Goal: Information Seeking & Learning: Understand process/instructions

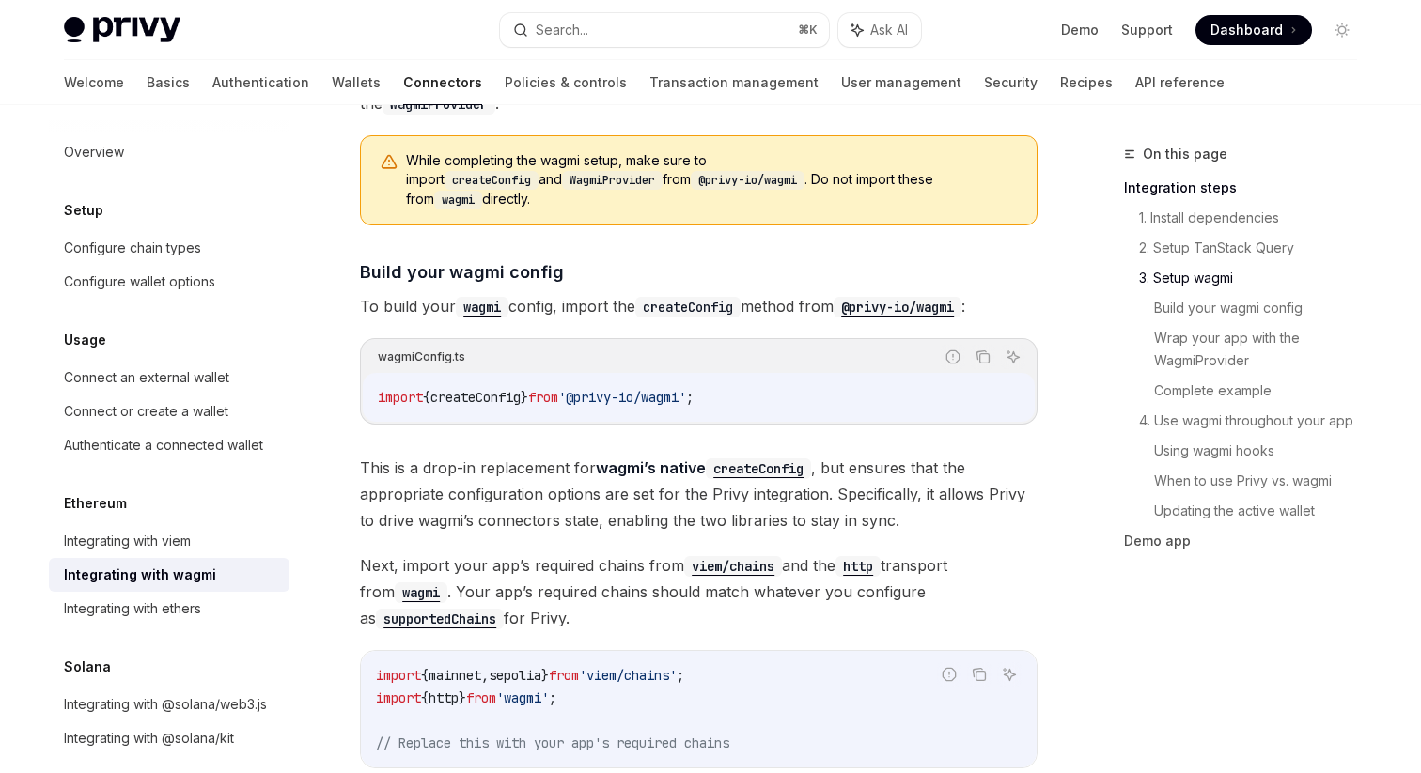
scroll to position [1503, 0]
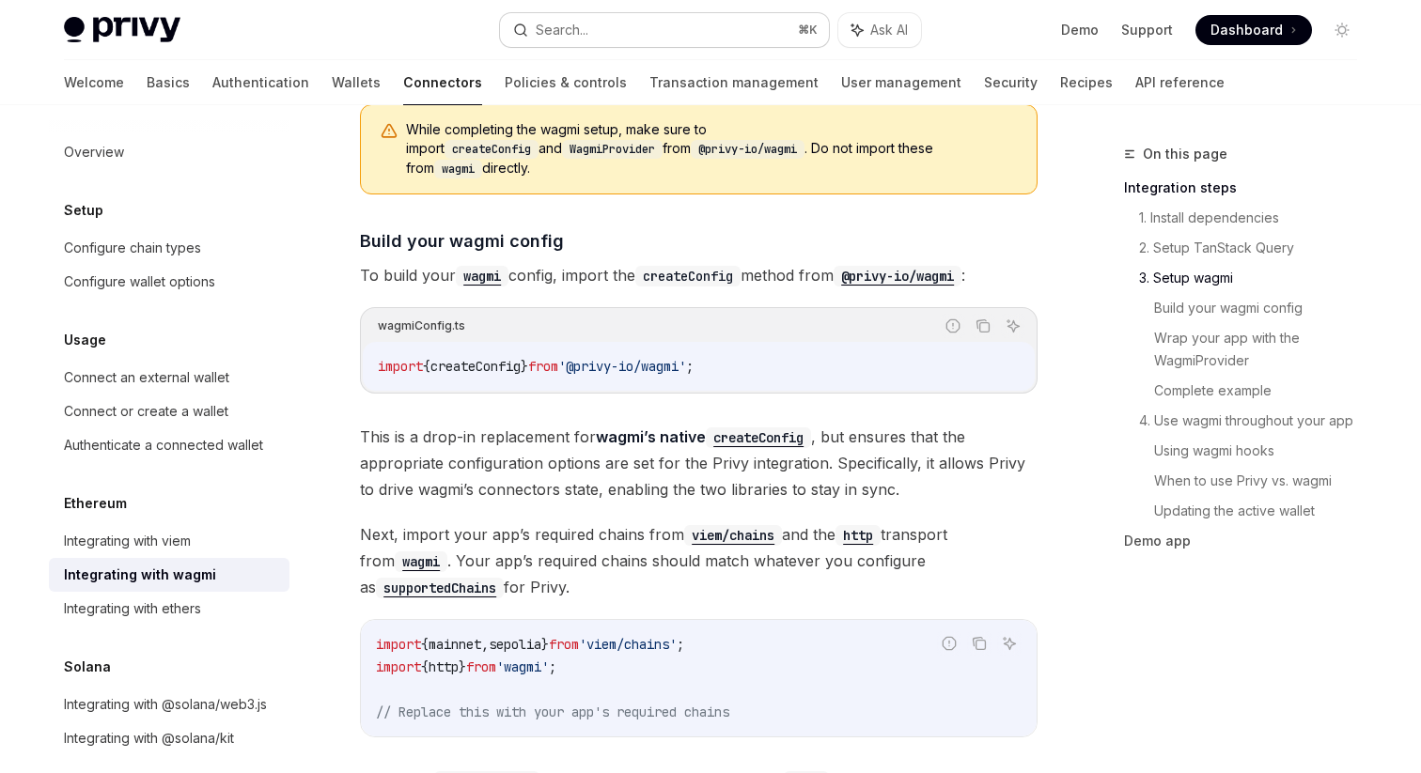
click at [674, 34] on button "Search... ⌘ K" at bounding box center [664, 30] width 329 height 34
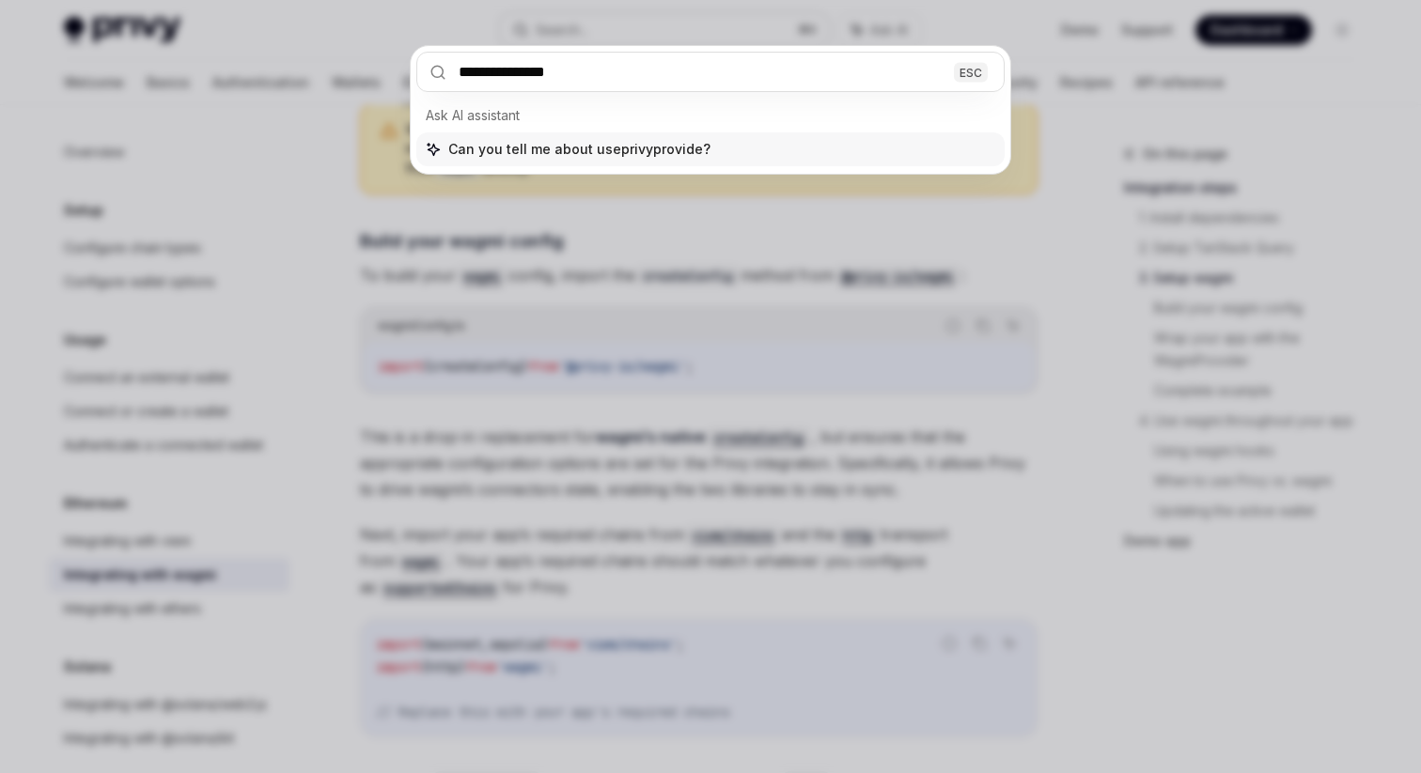
type input "**********"
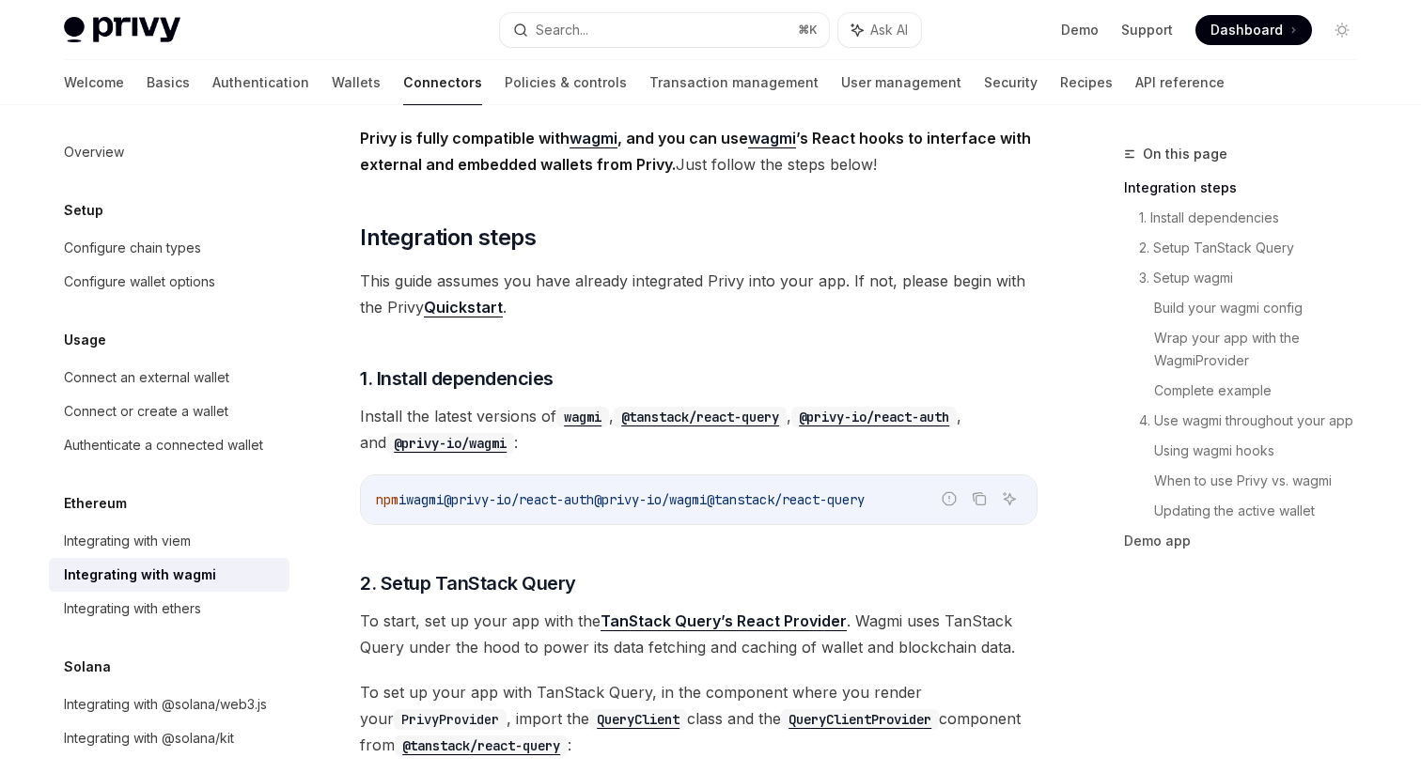
scroll to position [207, 0]
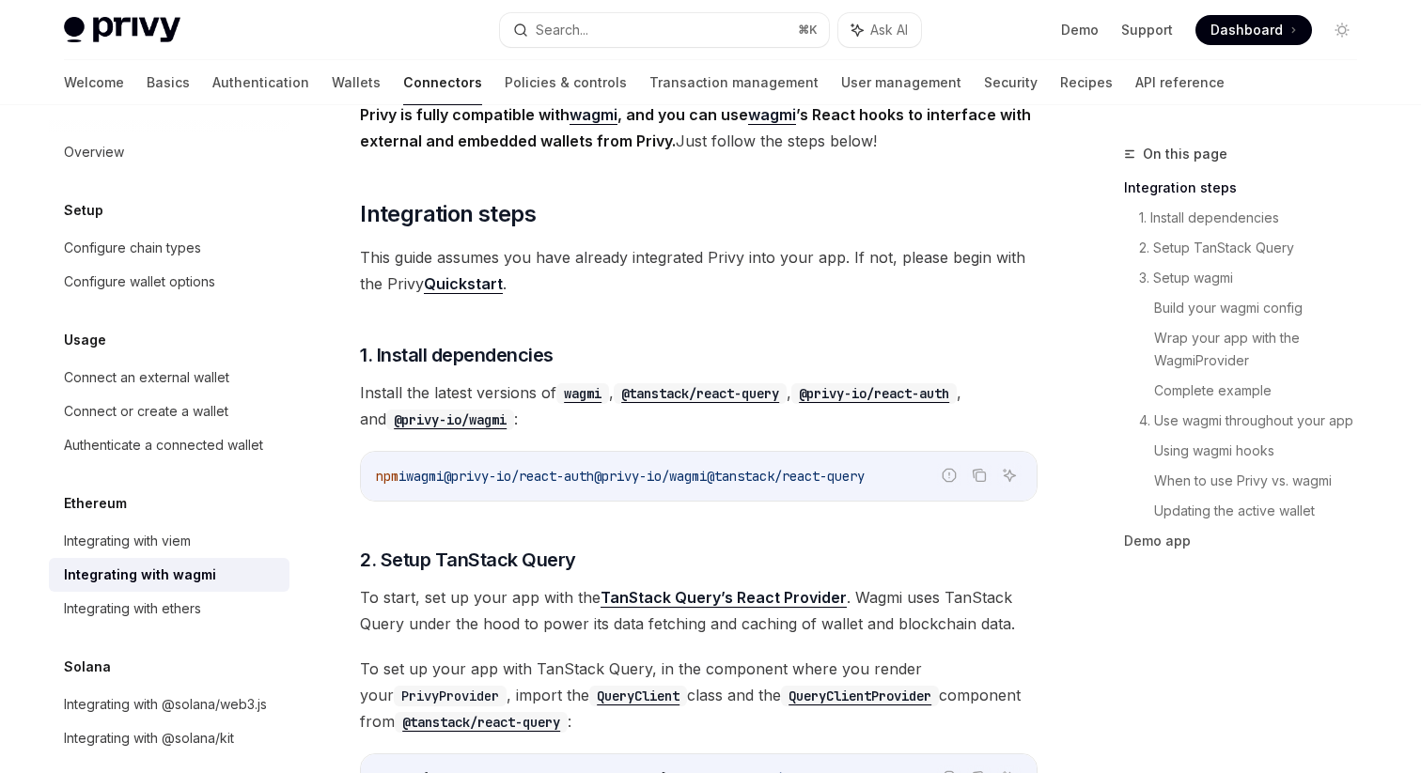
drag, startPoint x: 929, startPoint y: 475, endPoint x: 638, endPoint y: 482, distance: 290.5
click at [638, 482] on code "npm i wagmi @privy-io/react-auth @privy-io/wagmi @tanstack/react-query" at bounding box center [699, 476] width 646 height 23
copy span "@privy-io/wagmi @tanstack/react-query"
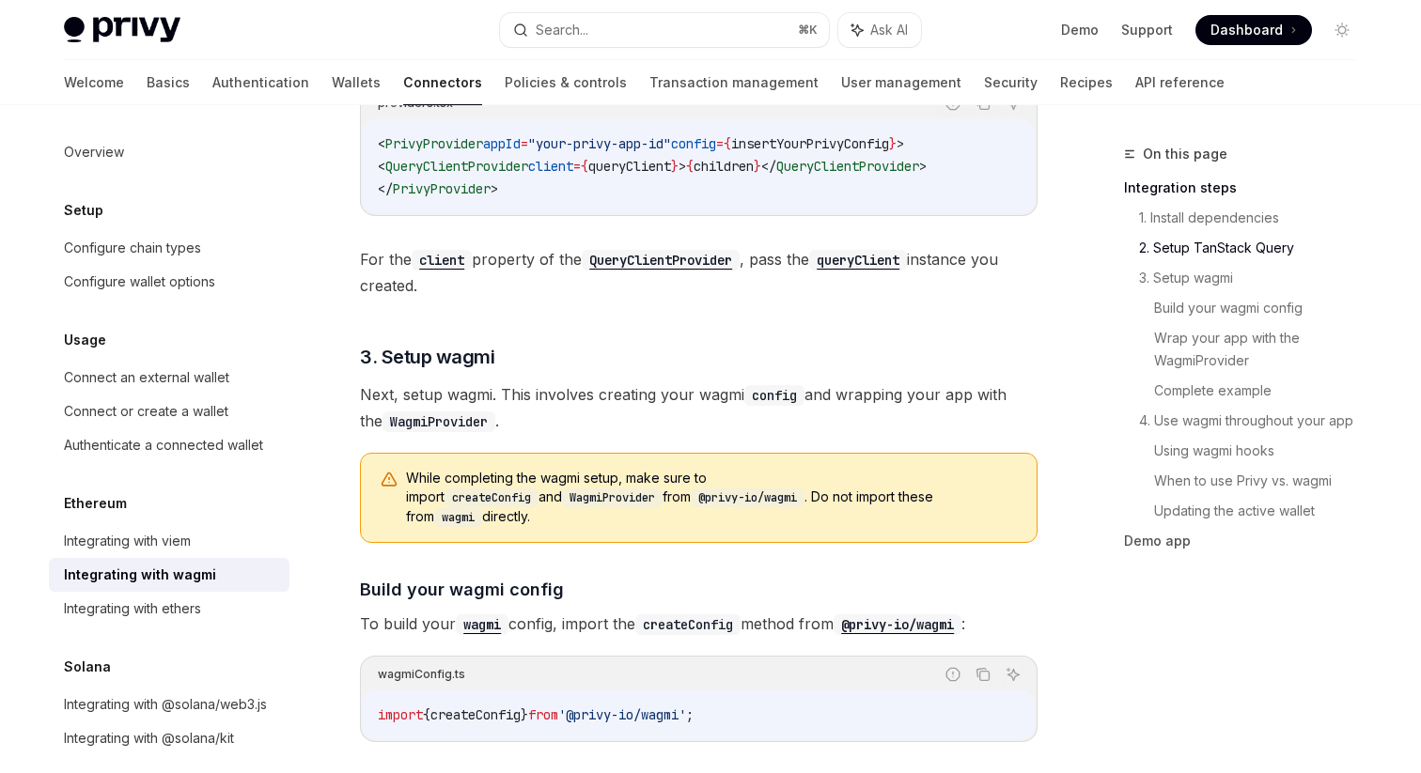
scroll to position [1155, 0]
drag, startPoint x: 828, startPoint y: 499, endPoint x: 368, endPoint y: 497, distance: 459.6
click at [368, 497] on div "While completing the wagmi setup, make sure to import createConfig and WagmiPro…" at bounding box center [699, 497] width 678 height 90
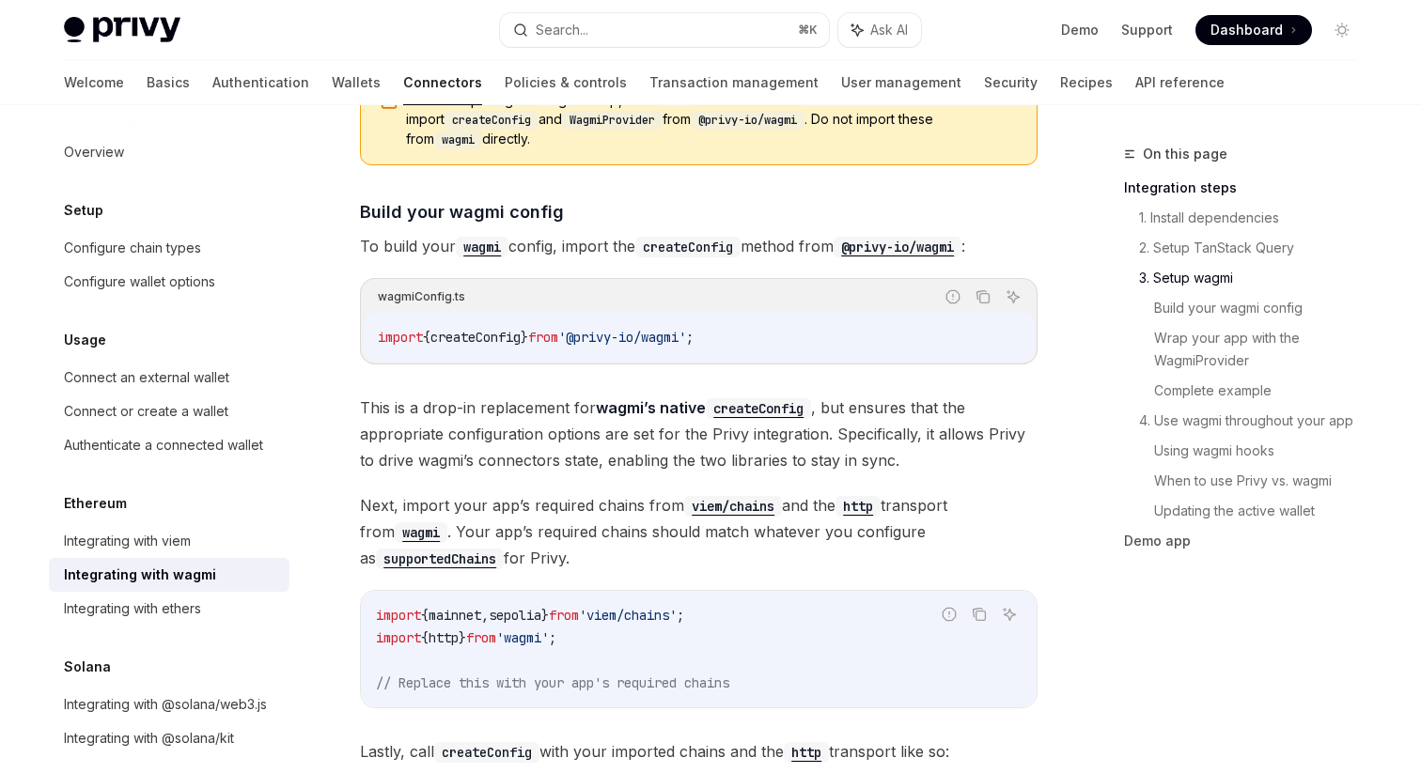
scroll to position [1540, 0]
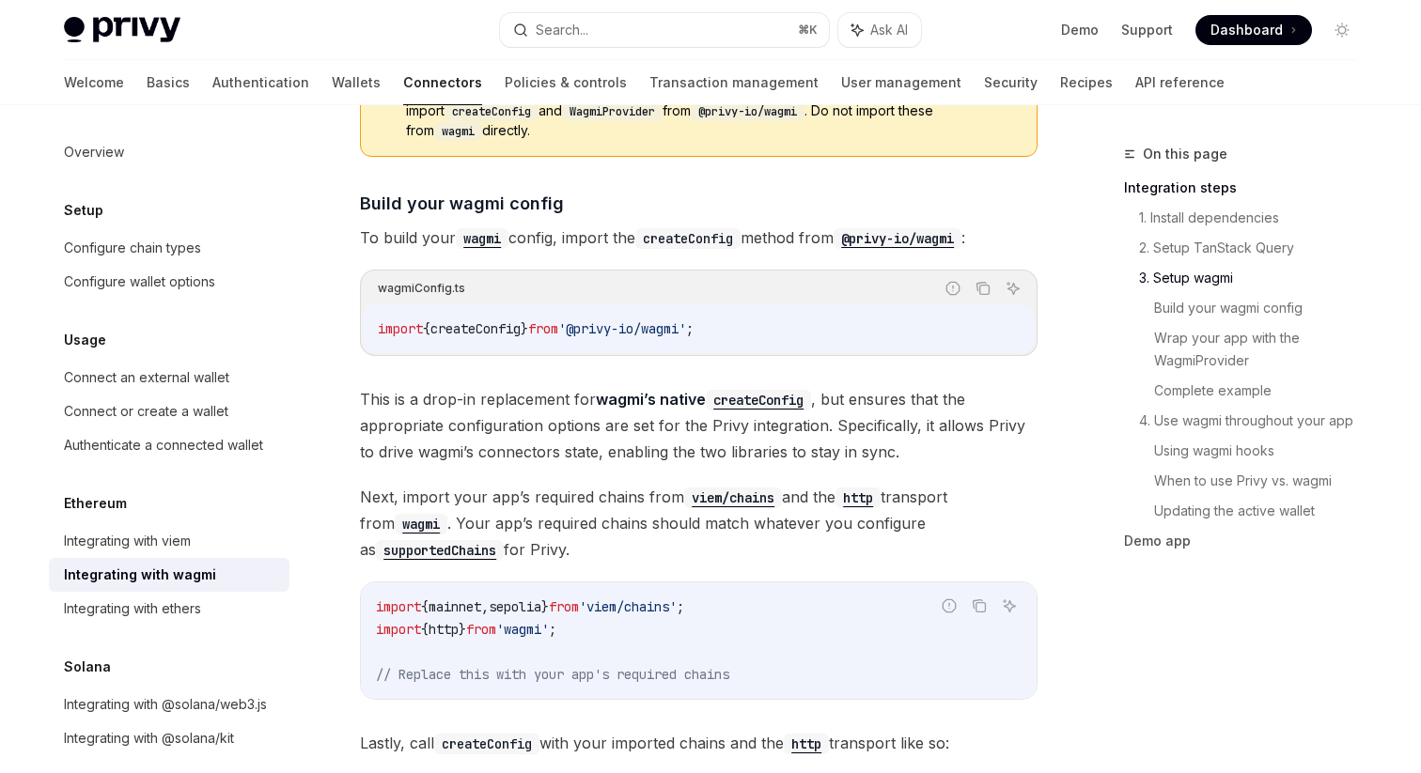
click at [655, 420] on span "This is a drop-in replacement for wagmi’s native createConfig , but ensures tha…" at bounding box center [699, 425] width 678 height 79
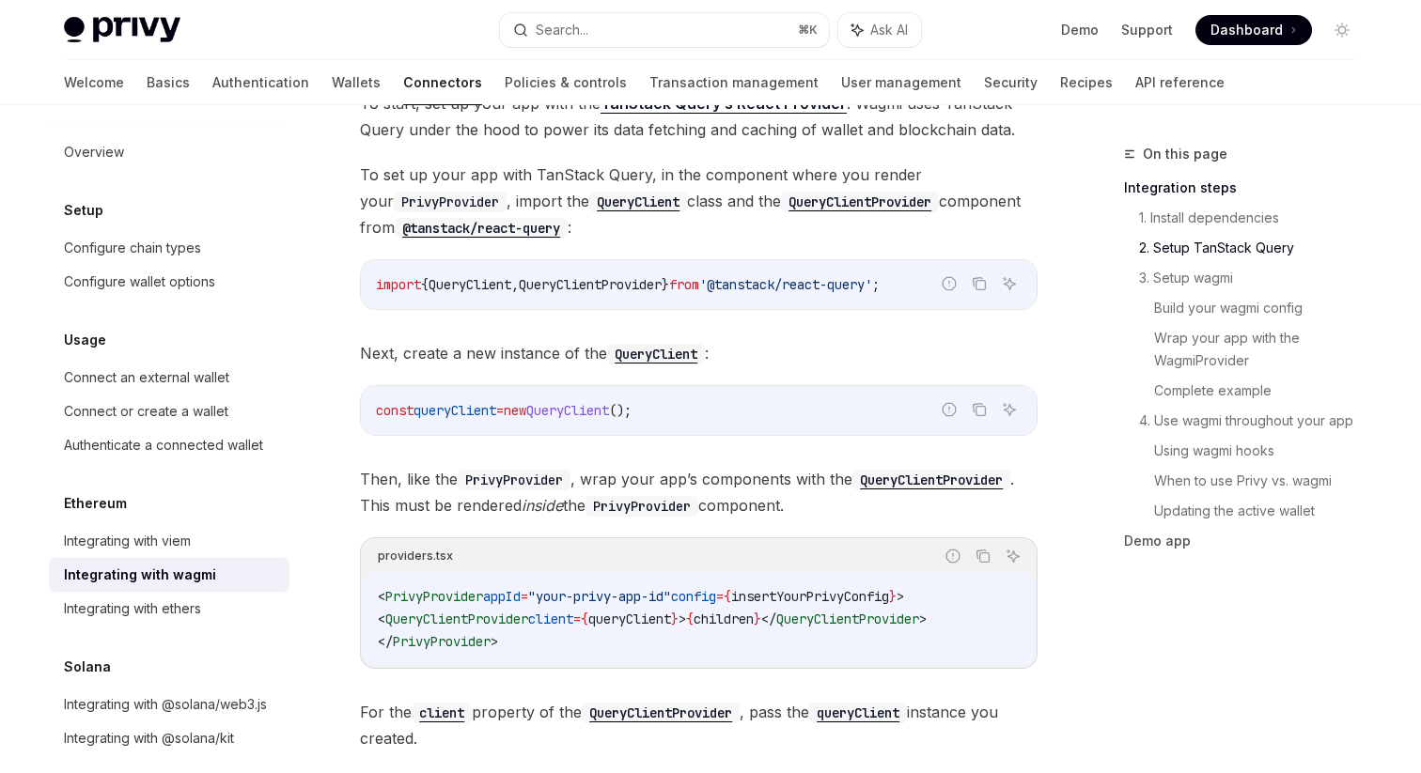
scroll to position [689, 0]
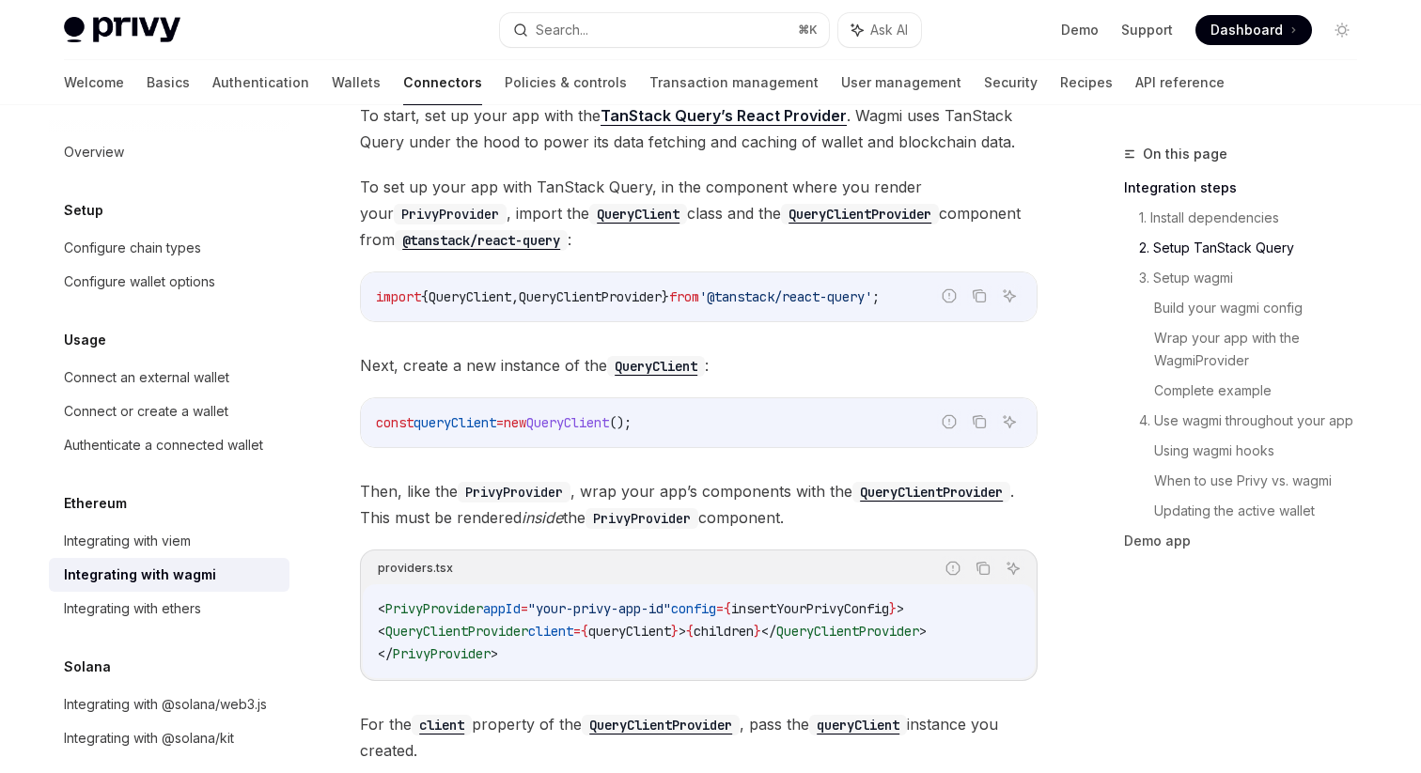
click at [766, 299] on span "'@tanstack/react-query'" at bounding box center [785, 297] width 173 height 17
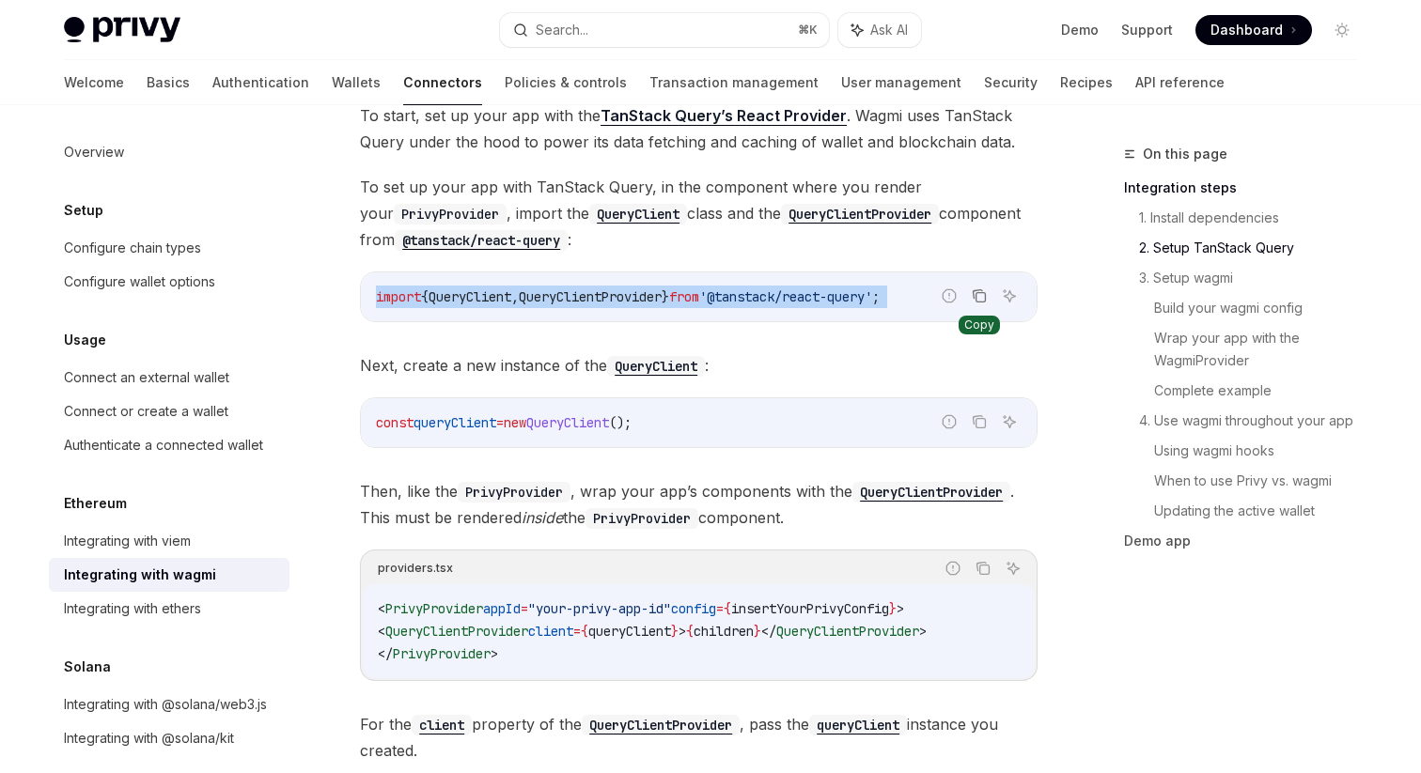
click at [979, 304] on button "Copy the contents from the code block" at bounding box center [979, 296] width 24 height 24
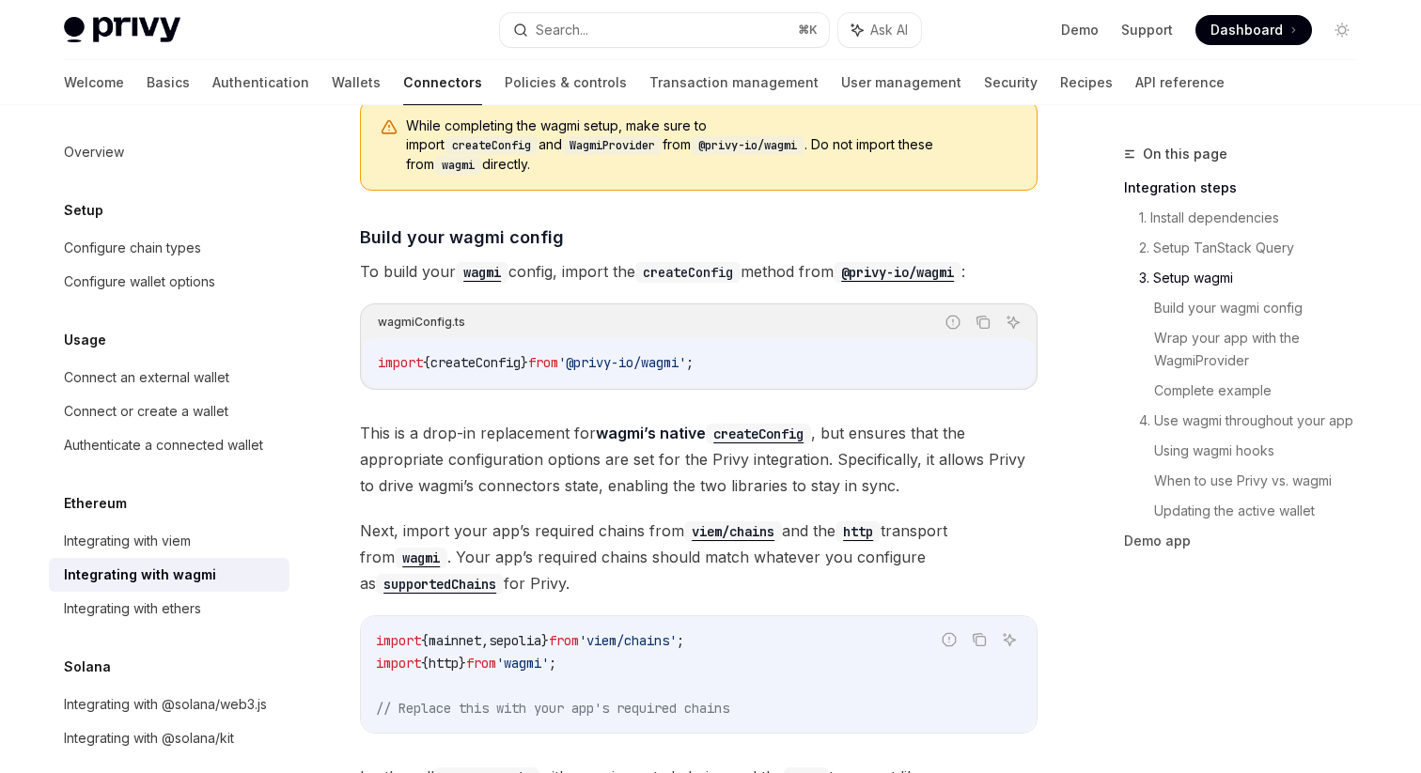
scroll to position [1522, 0]
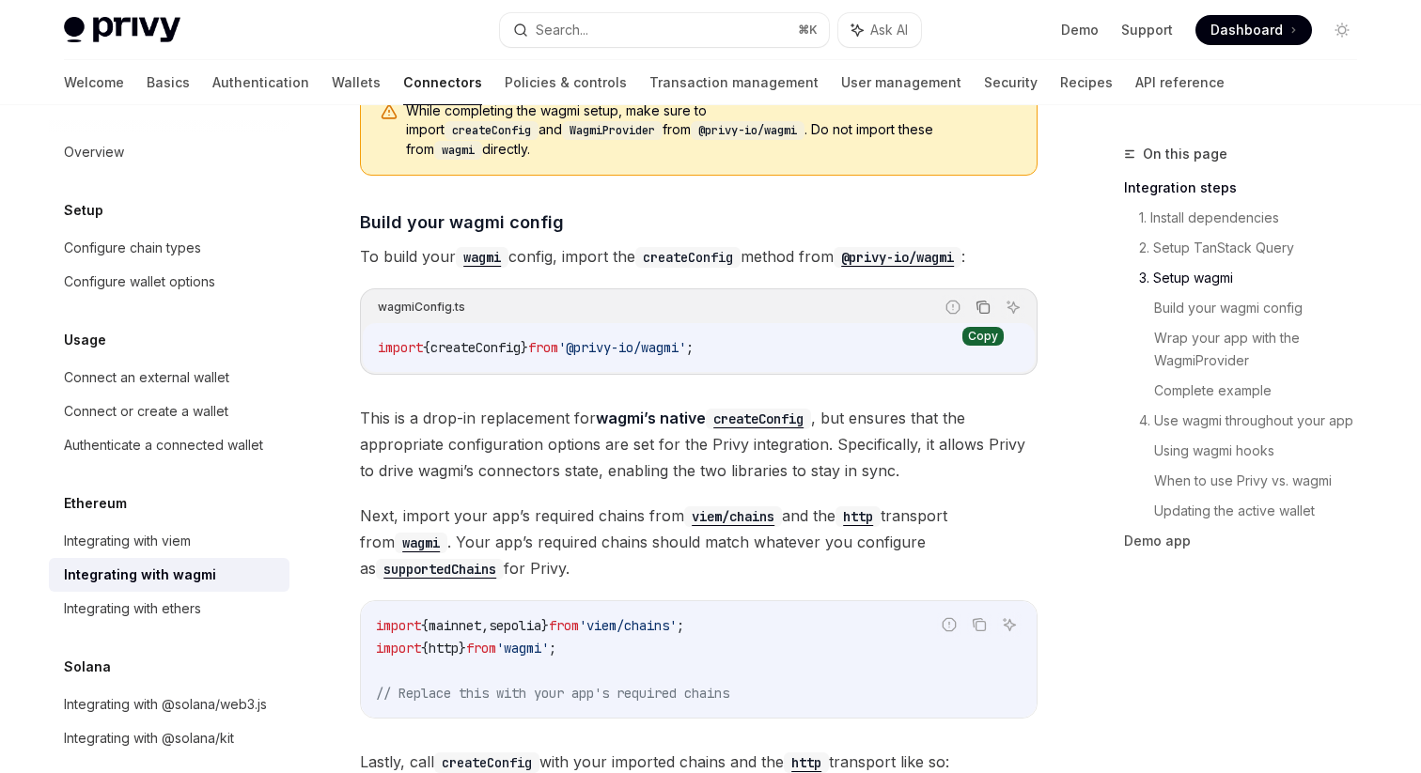
click at [980, 300] on icon "Copy the contents from the code block" at bounding box center [983, 307] width 15 height 15
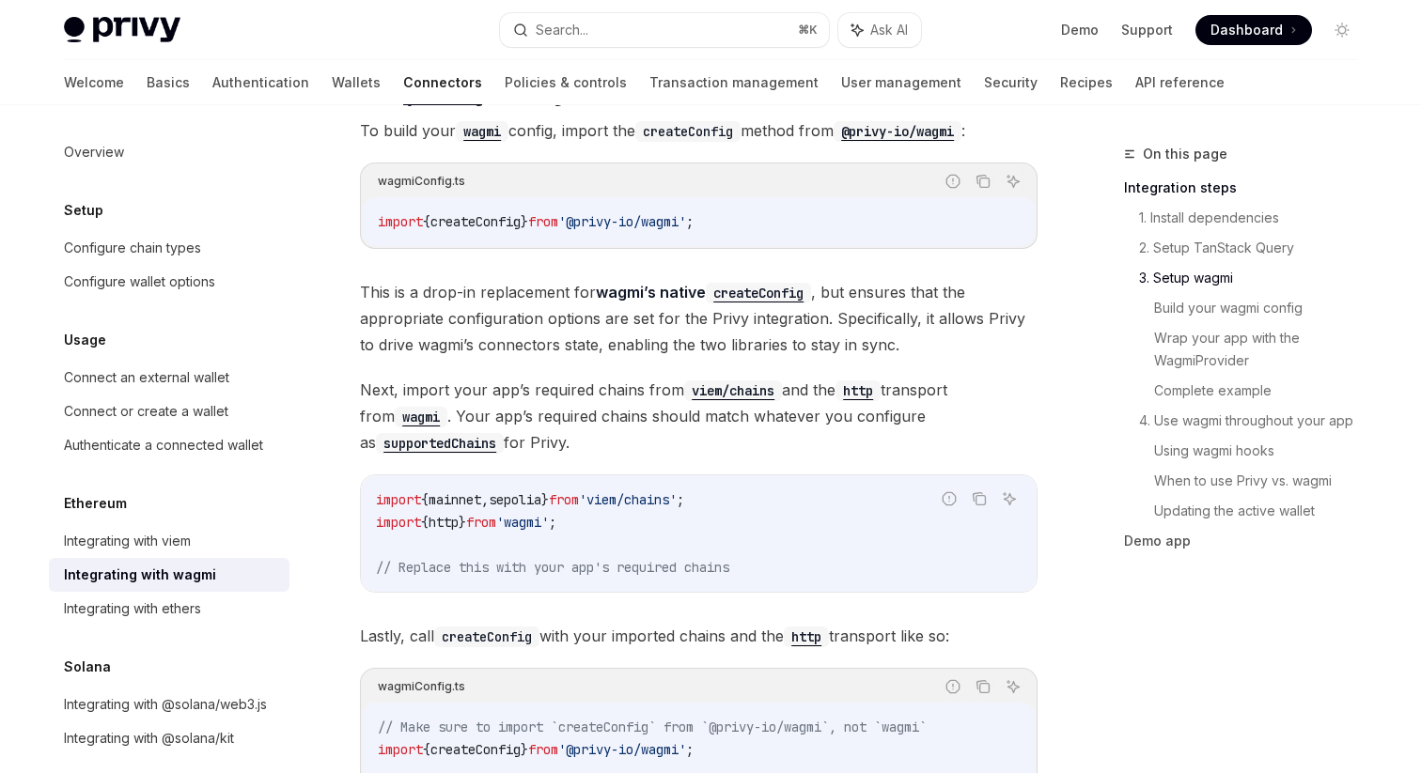
scroll to position [1664, 0]
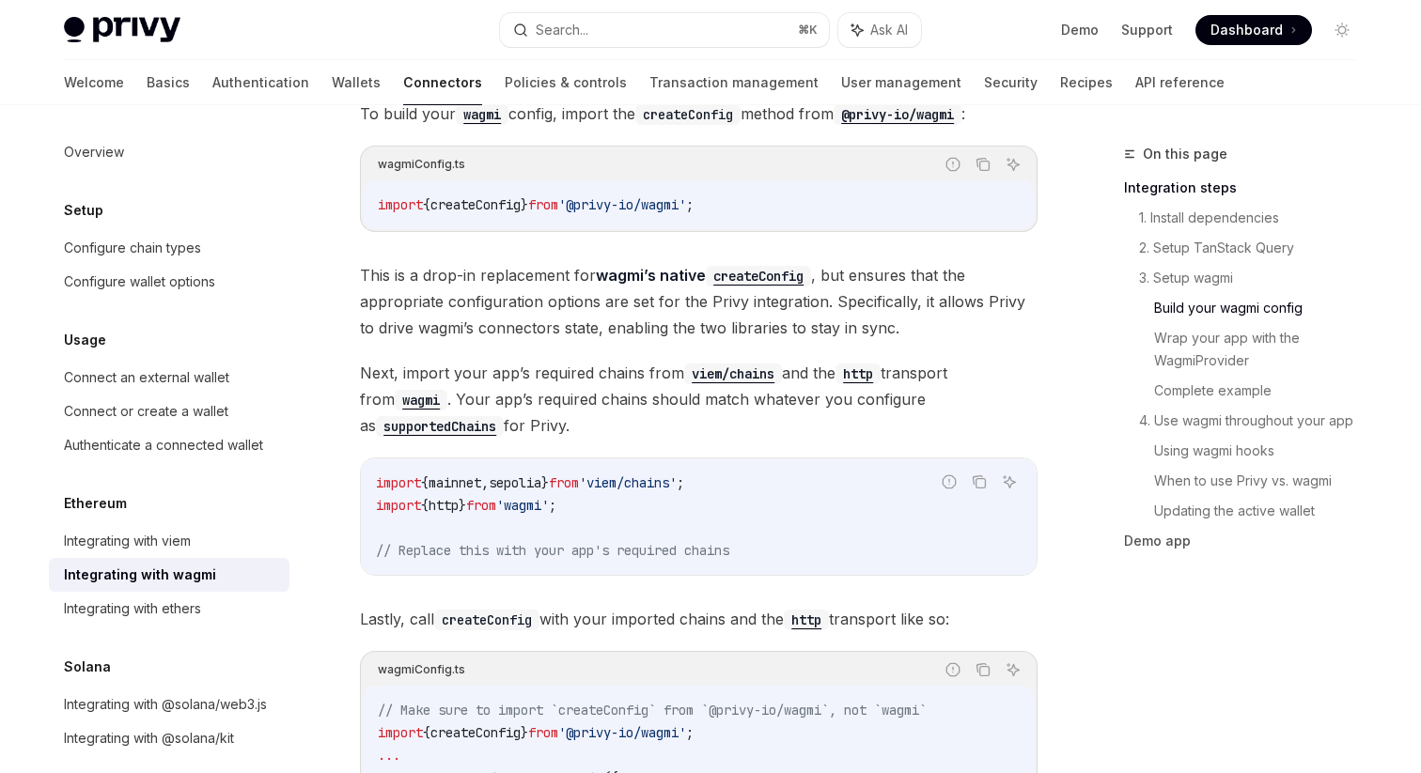
click at [561, 280] on span "This is a drop-in replacement for wagmi’s native createConfig , but ensures tha…" at bounding box center [699, 301] width 678 height 79
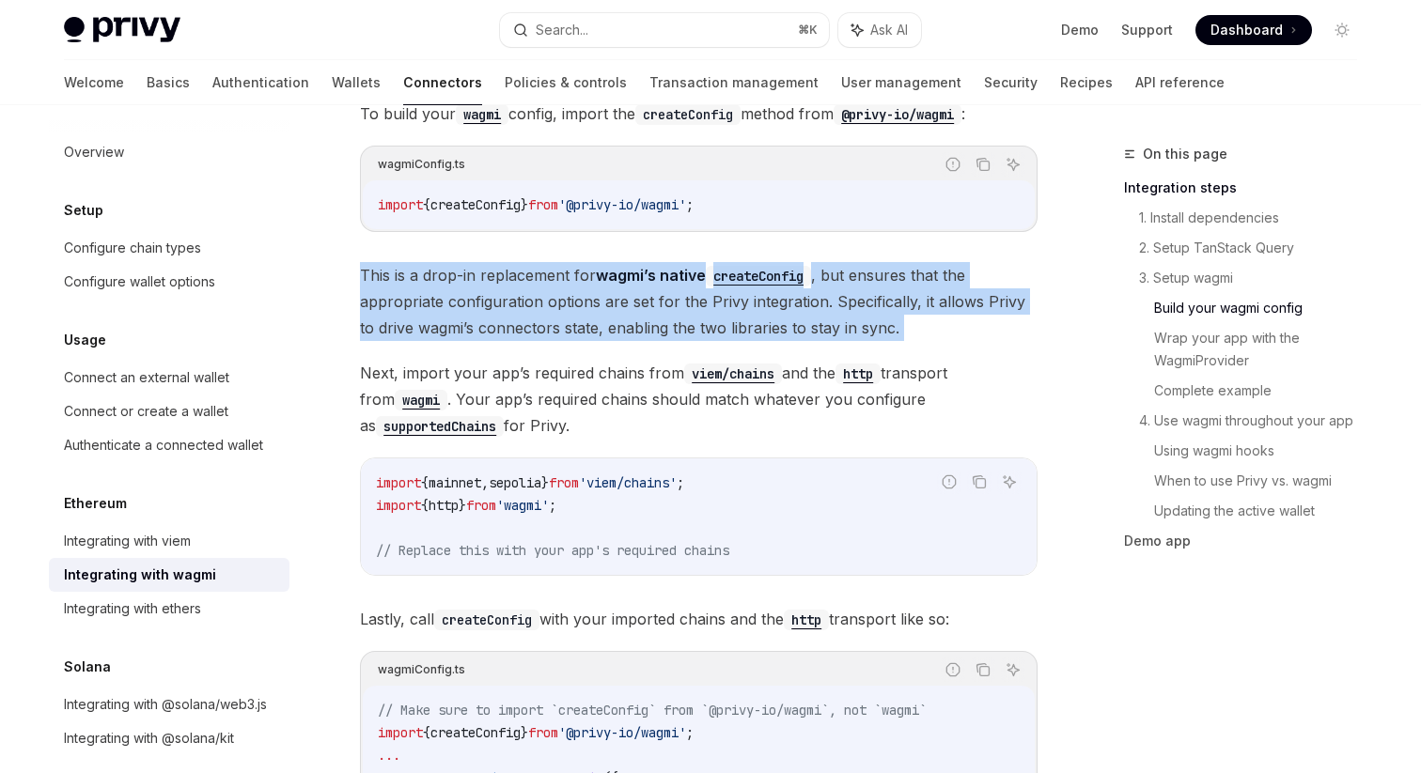
click at [561, 280] on span "This is a drop-in replacement for wagmi’s native createConfig , but ensures tha…" at bounding box center [699, 301] width 678 height 79
click at [643, 319] on span "This is a drop-in replacement for wagmi’s native createConfig , but ensures tha…" at bounding box center [699, 301] width 678 height 79
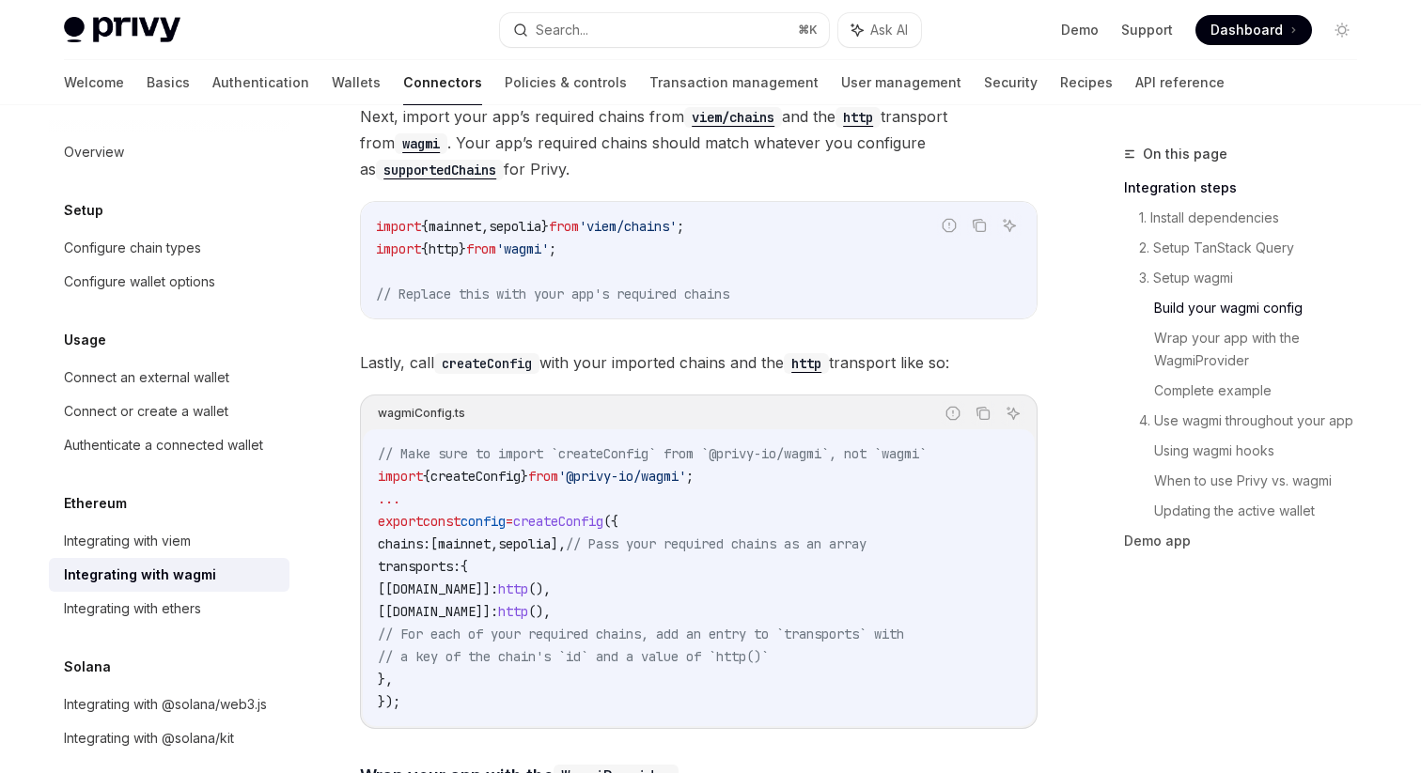
scroll to position [1936, 0]
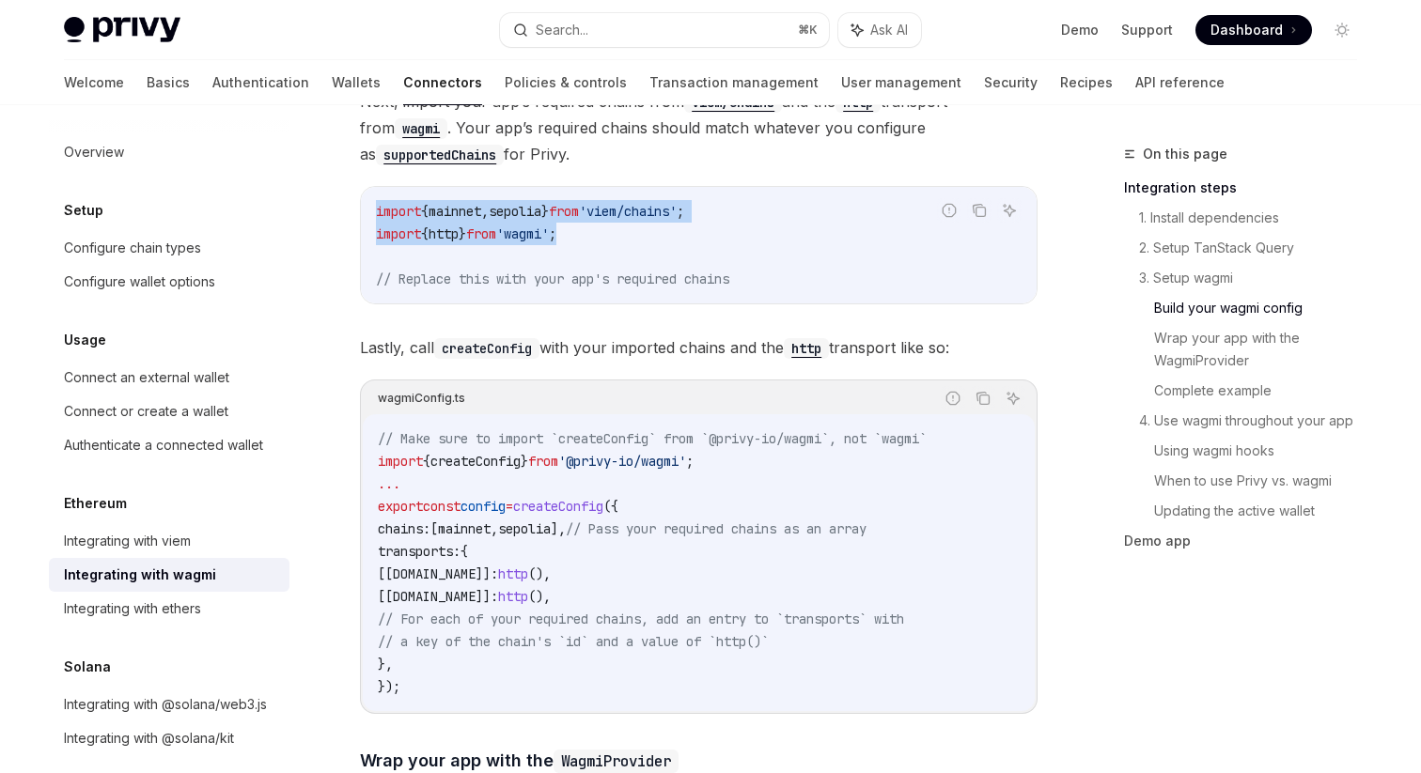
drag, startPoint x: 594, startPoint y: 222, endPoint x: 368, endPoint y: 171, distance: 231.2
click at [368, 187] on div "import { mainnet , sepolia } from 'viem/chains' ; import { http } from 'wagmi' …" at bounding box center [699, 245] width 676 height 117
copy code "import { mainnet , sepolia } from 'viem/chains' ; import { http } from 'wagmi' ;"
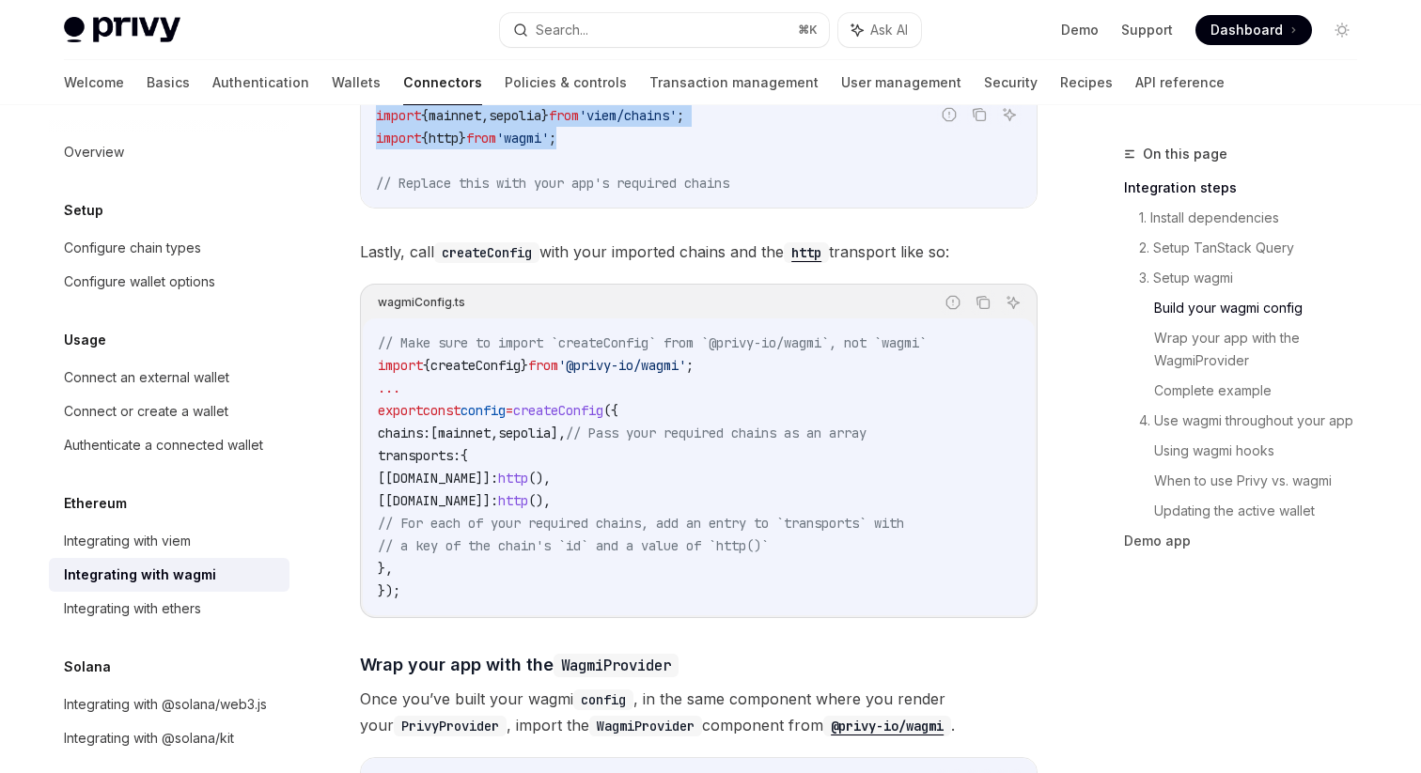
scroll to position [2034, 0]
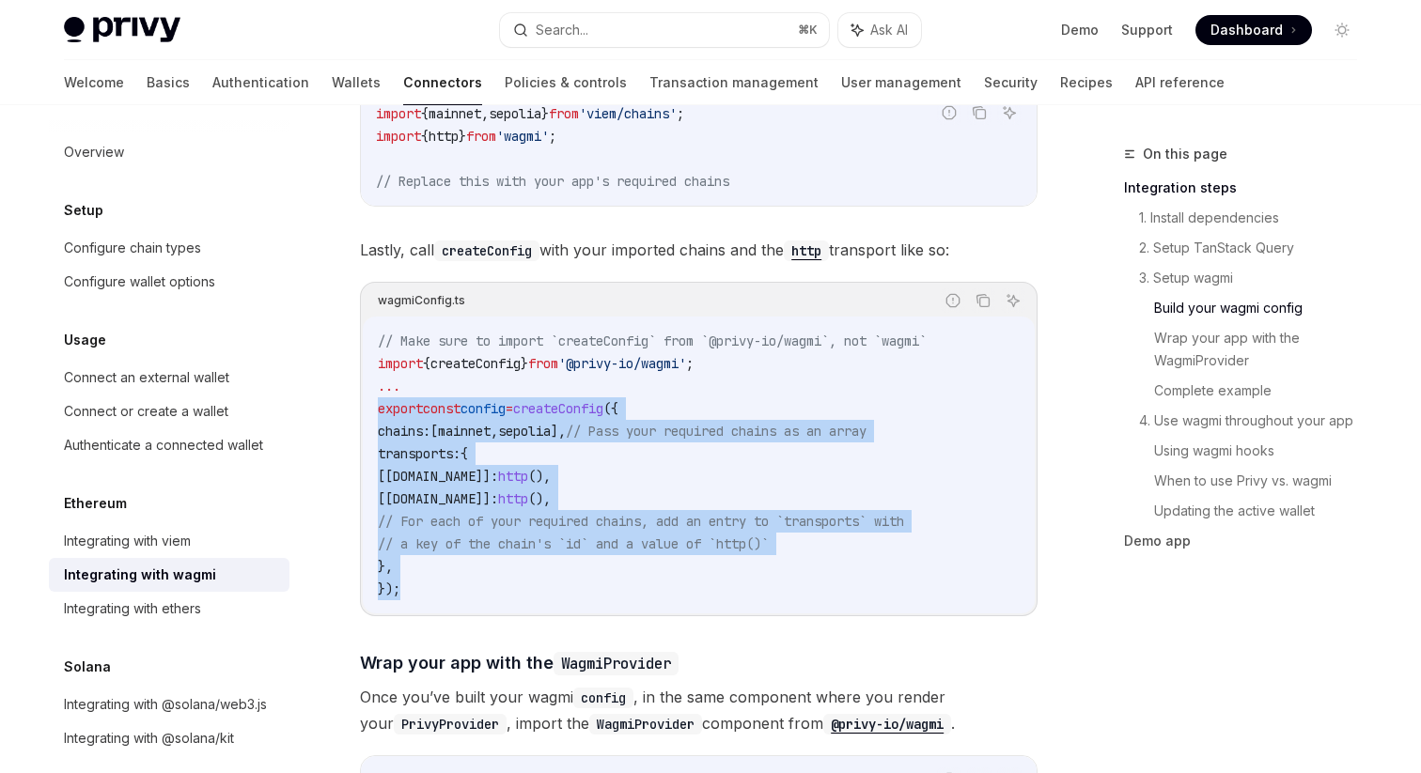
drag, startPoint x: 416, startPoint y: 577, endPoint x: 371, endPoint y: 380, distance: 202.5
click at [371, 380] on div "// Make sure to import `createConfig` from `@privy-io/wagmi`, not `wagmi` impor…" at bounding box center [699, 465] width 672 height 297
copy code "export const config = createConfig ({ chains: [ mainnet , sepolia ], // Pass yo…"
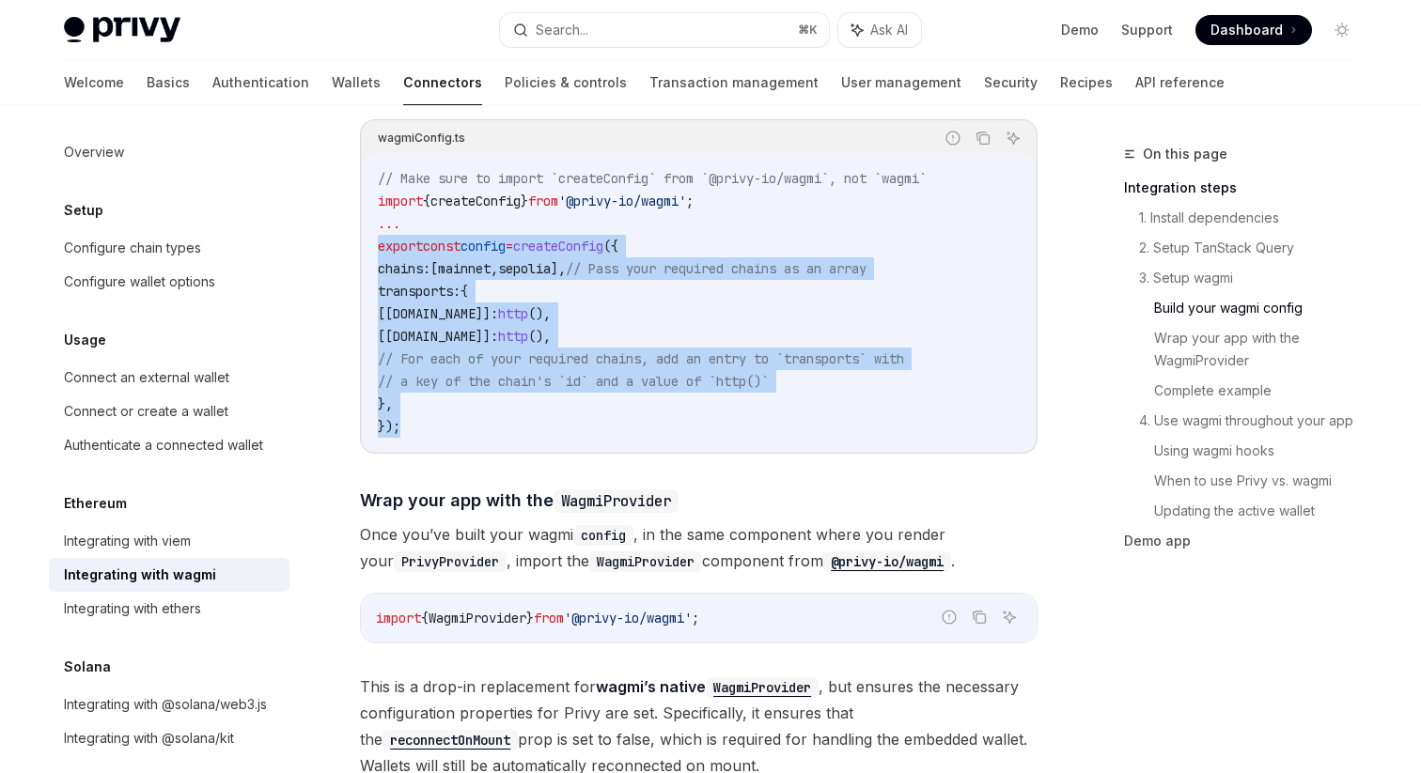
scroll to position [2188, 0]
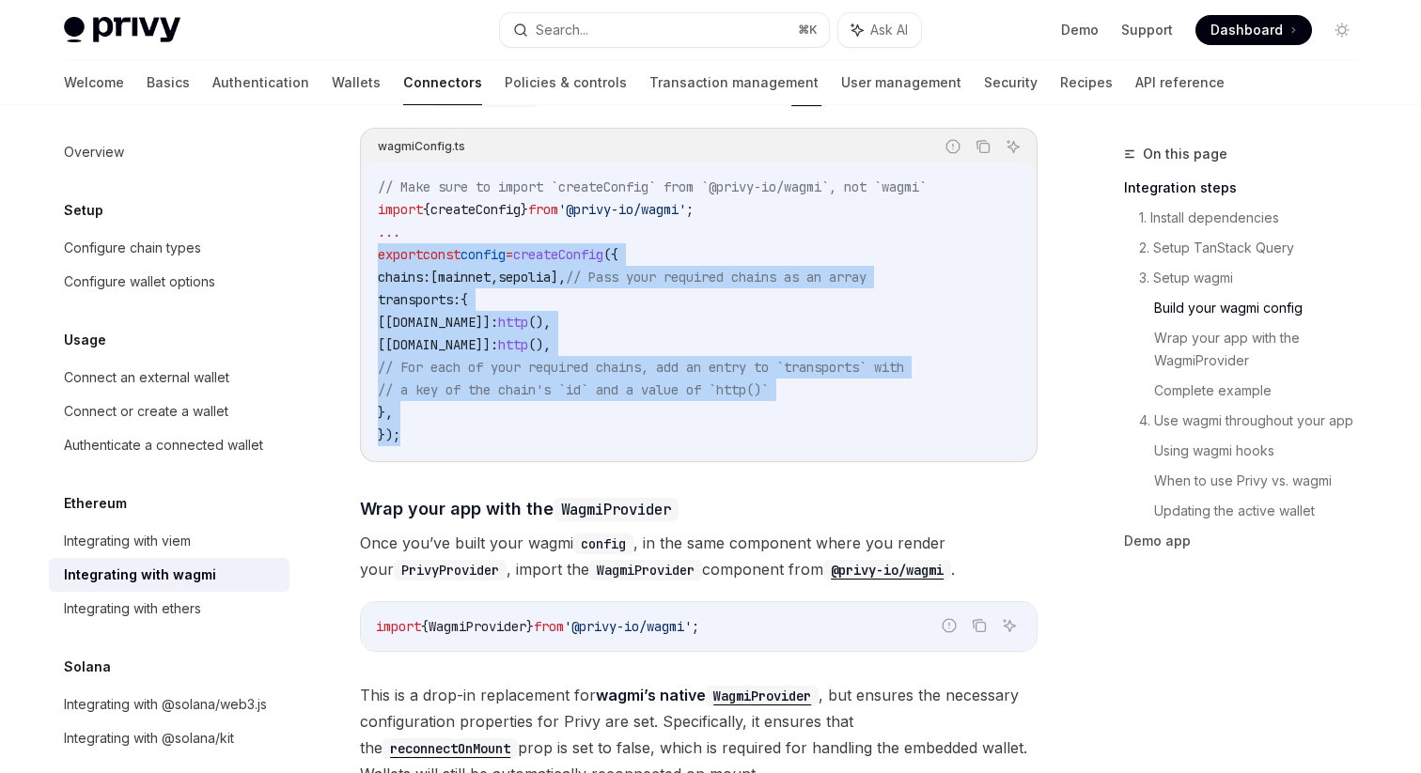
click at [769, 245] on code "// Make sure to import `createConfig` from `@privy-io/wagmi`, not `wagmi` impor…" at bounding box center [699, 311] width 642 height 271
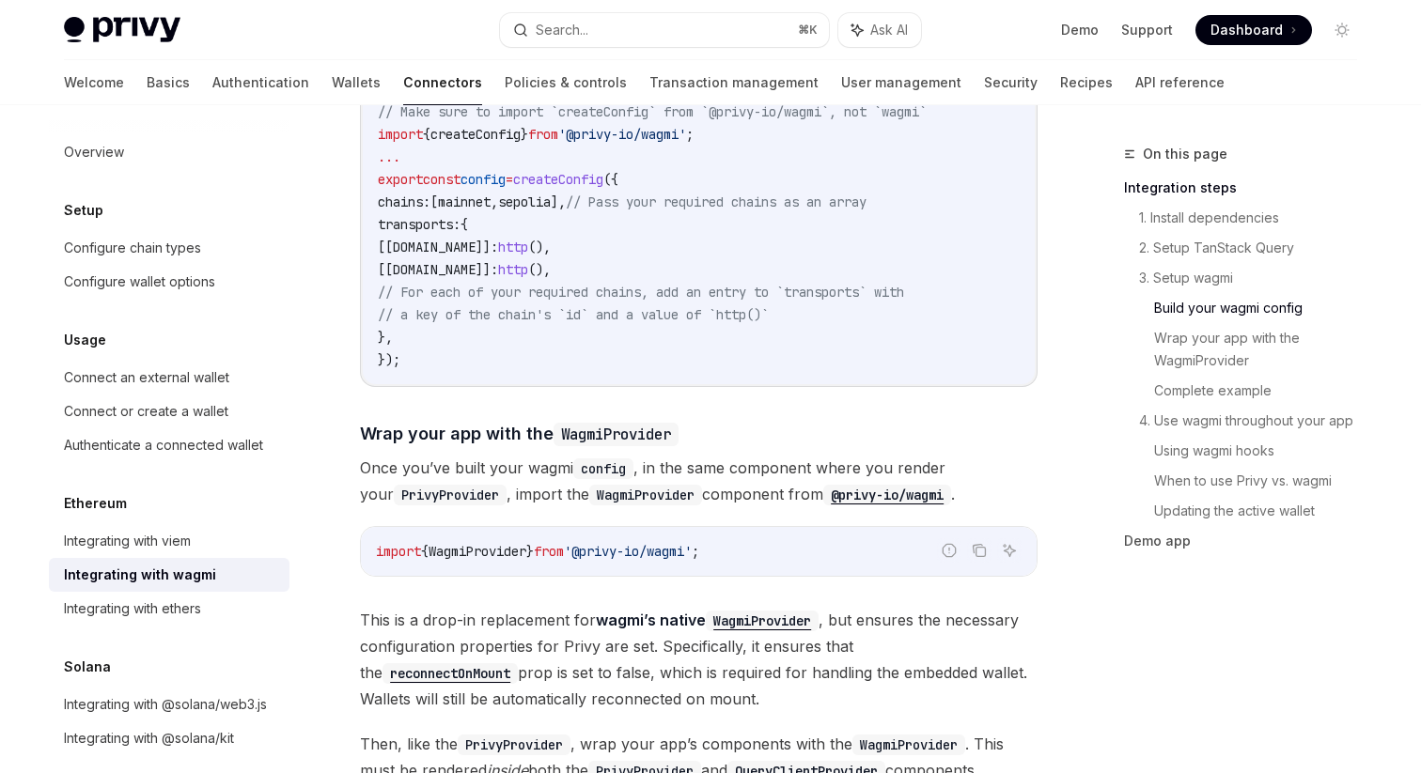
scroll to position [2234, 0]
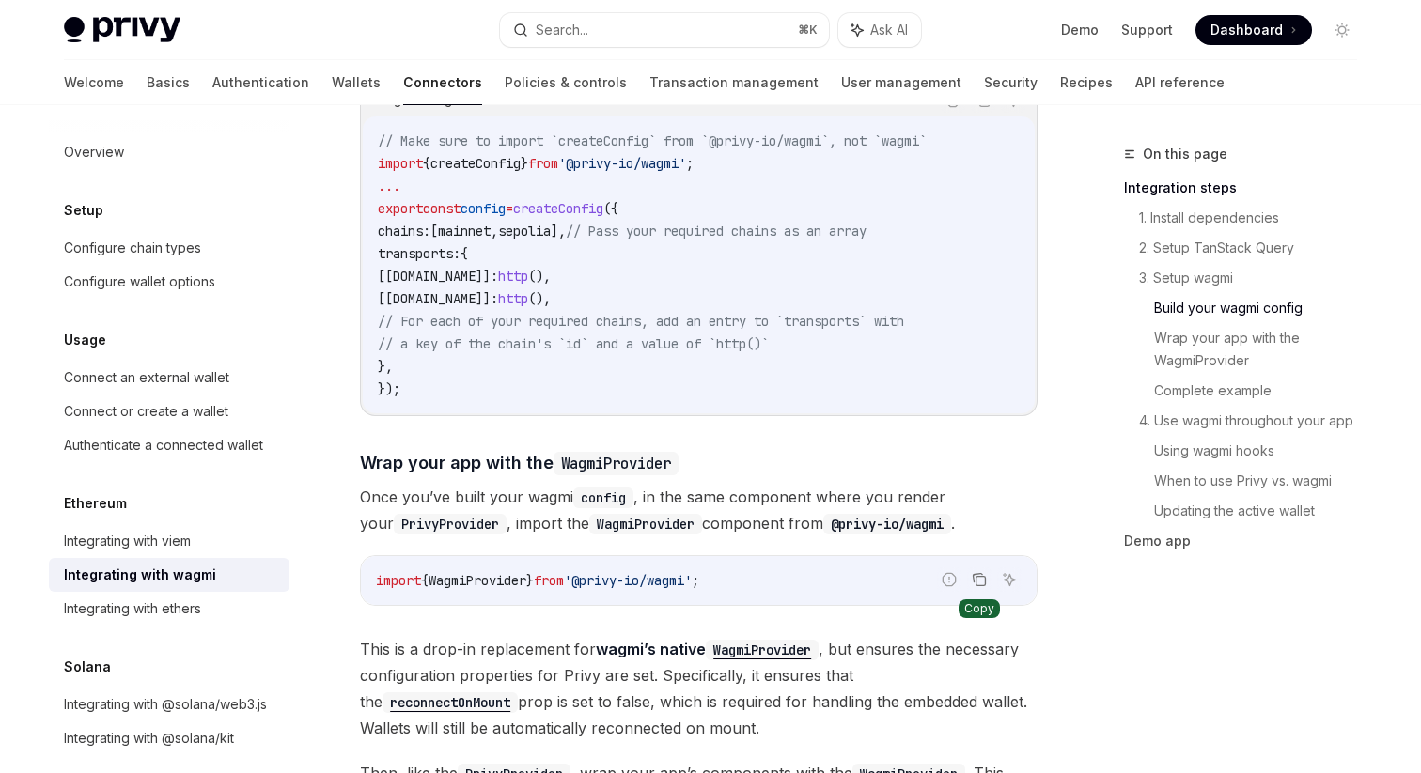
click at [973, 572] on icon "Copy the contents from the code block" at bounding box center [979, 579] width 15 height 15
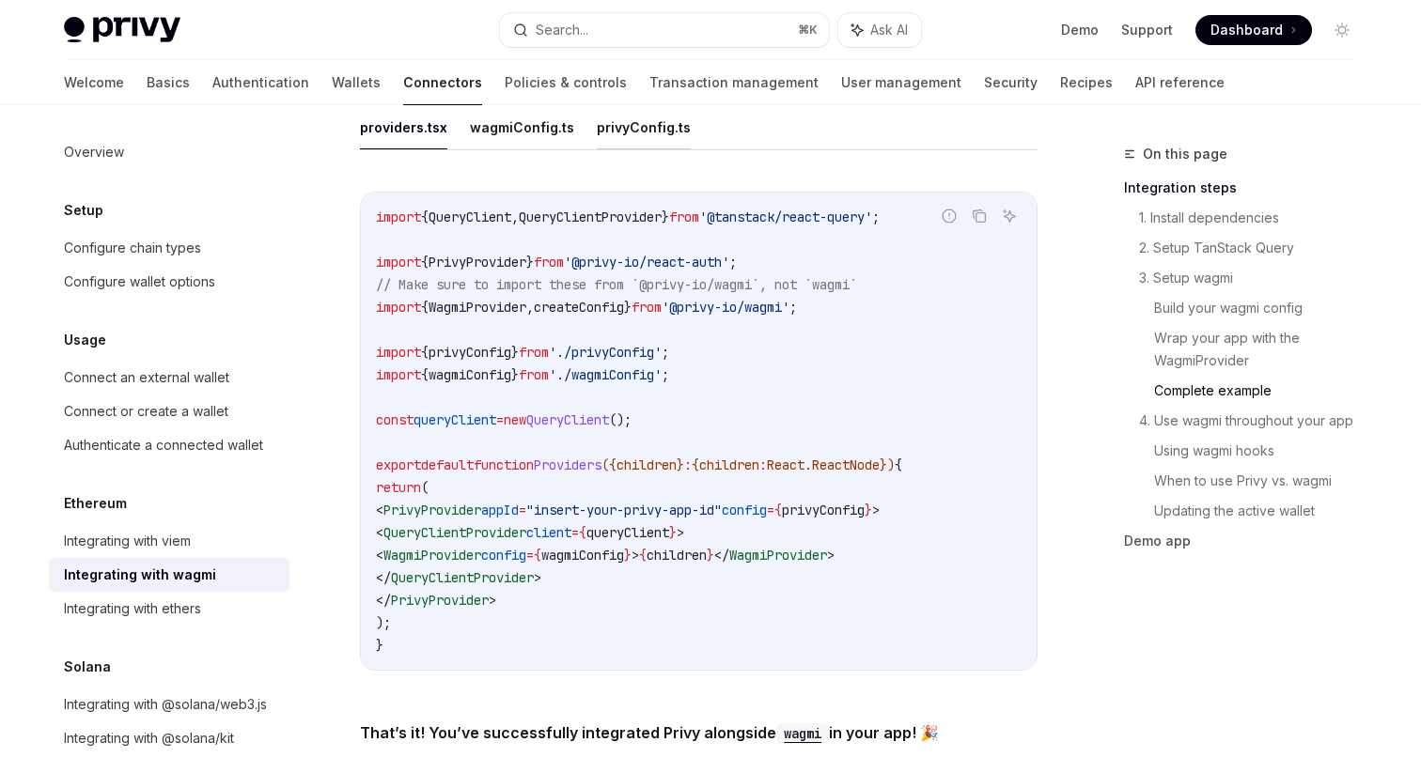
scroll to position [3459, 0]
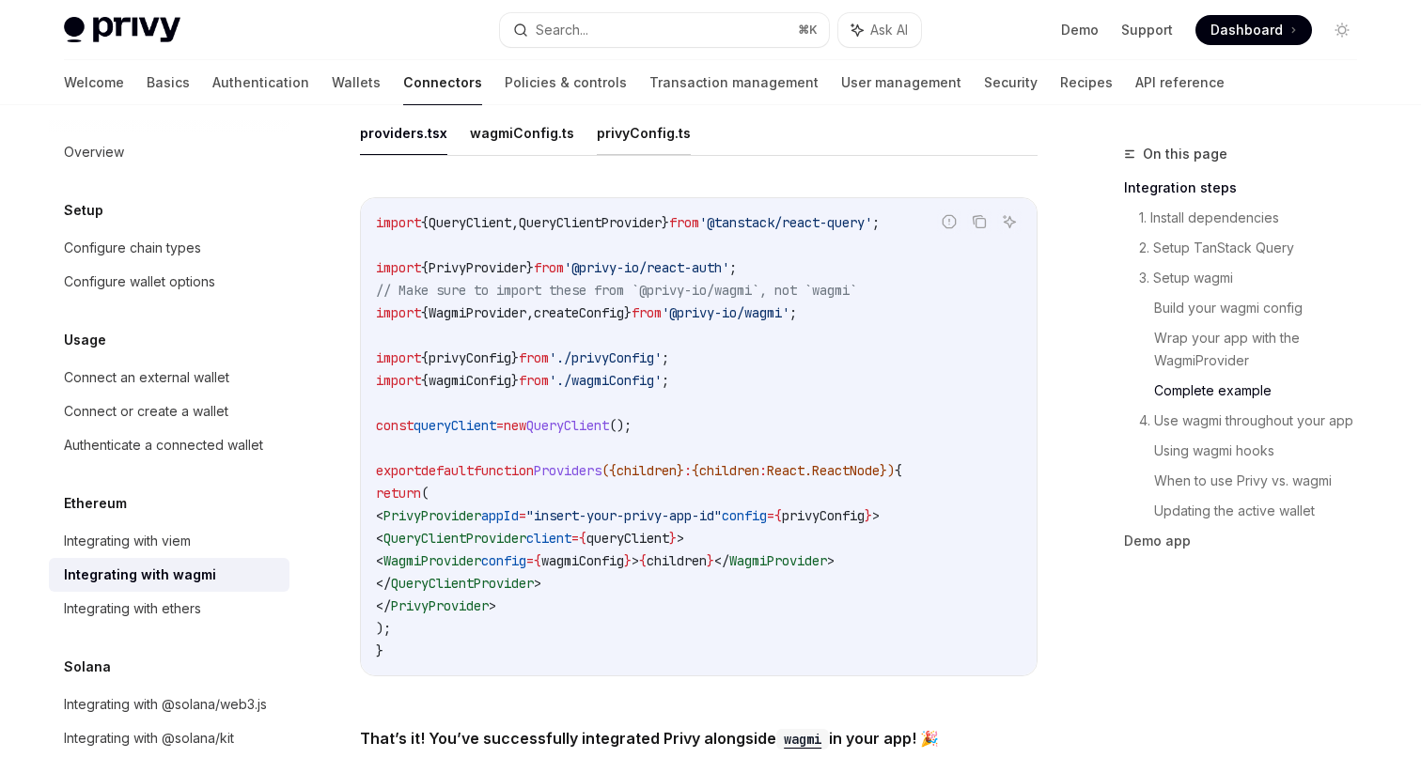
click at [603, 134] on button "privyConfig.ts" at bounding box center [644, 133] width 94 height 44
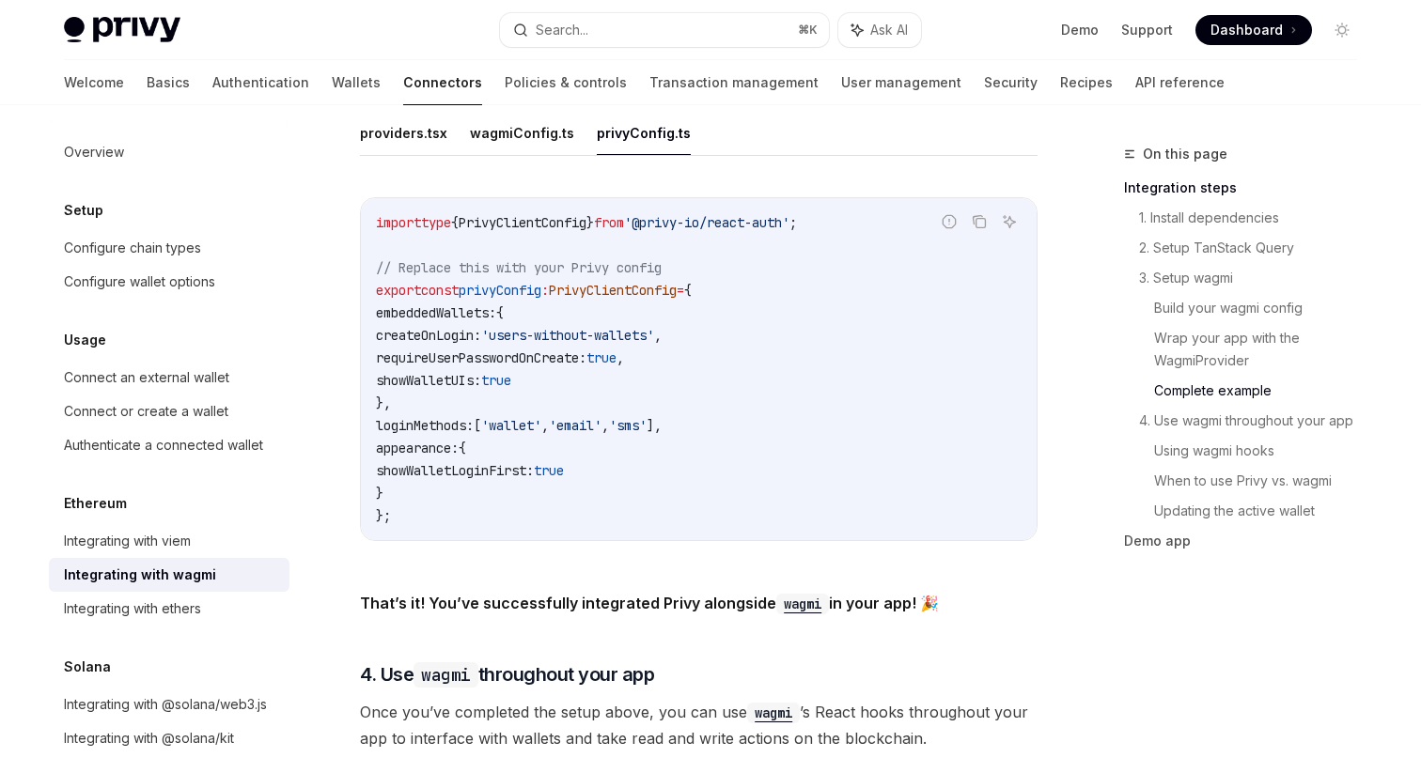
click at [619, 285] on span "PrivyClientConfig" at bounding box center [613, 290] width 128 height 17
click at [541, 282] on span "privyConfig" at bounding box center [500, 290] width 83 height 17
copy span "privyConfig"
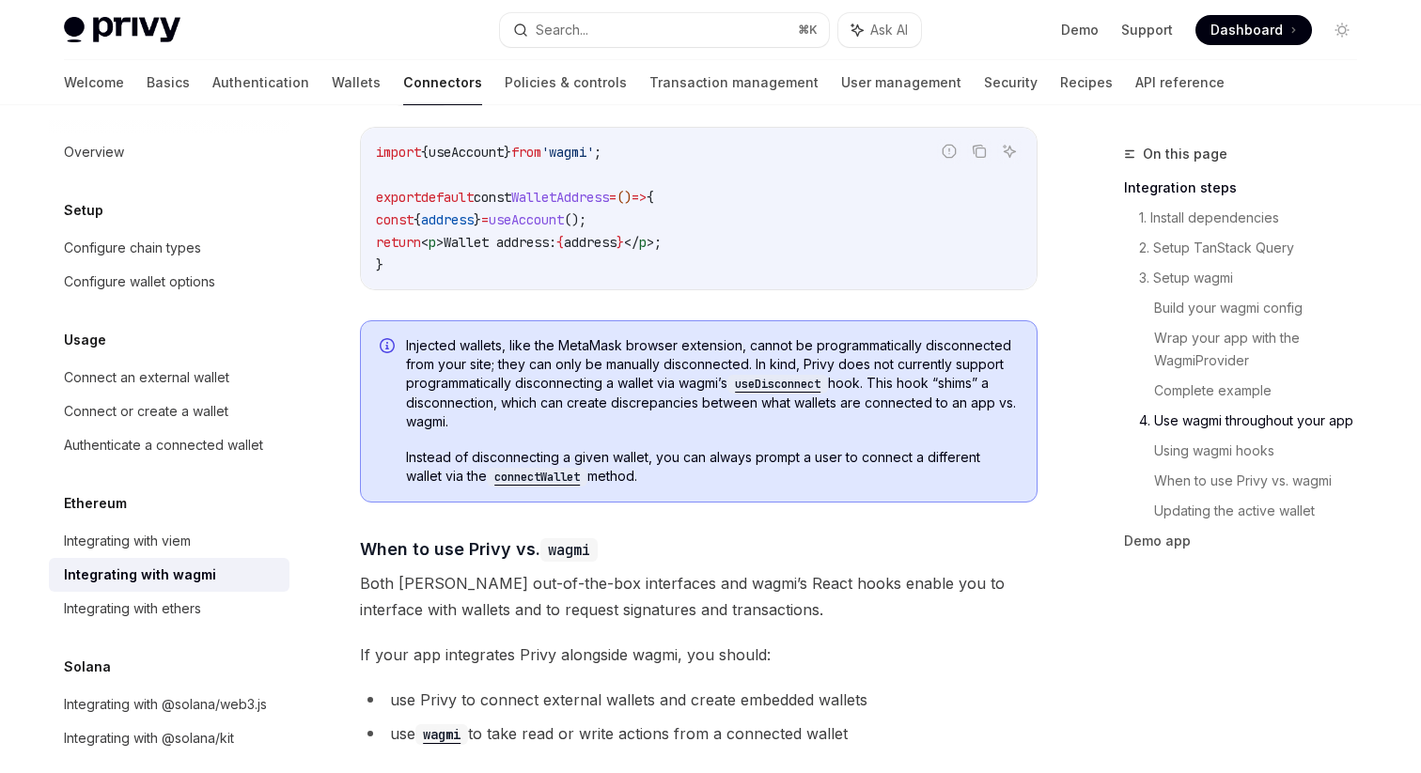
scroll to position [4225, 0]
click at [627, 370] on span "Injected wallets, like the MetaMask browser extension, cannot be programmatical…" at bounding box center [712, 382] width 612 height 95
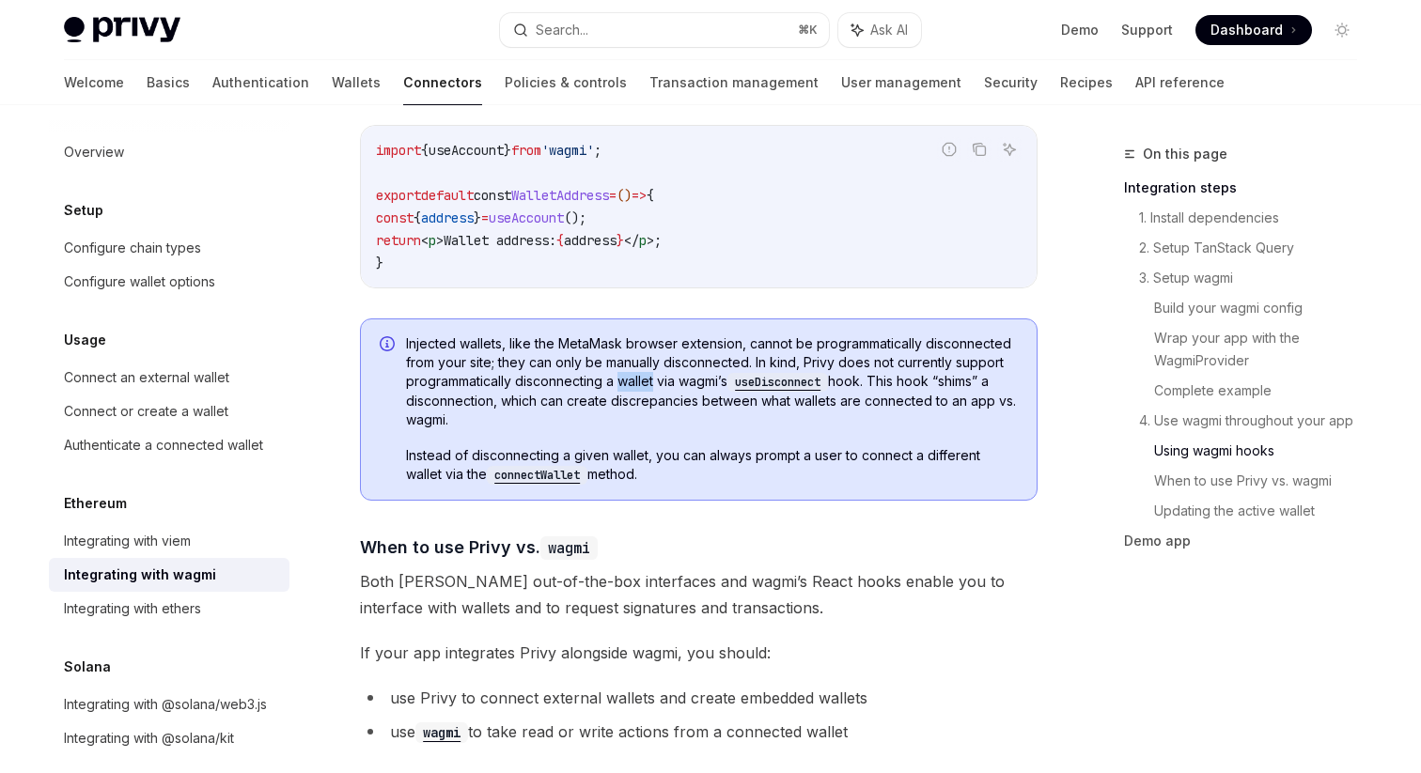
click at [627, 370] on span "Injected wallets, like the MetaMask browser extension, cannot be programmatical…" at bounding box center [712, 382] width 612 height 95
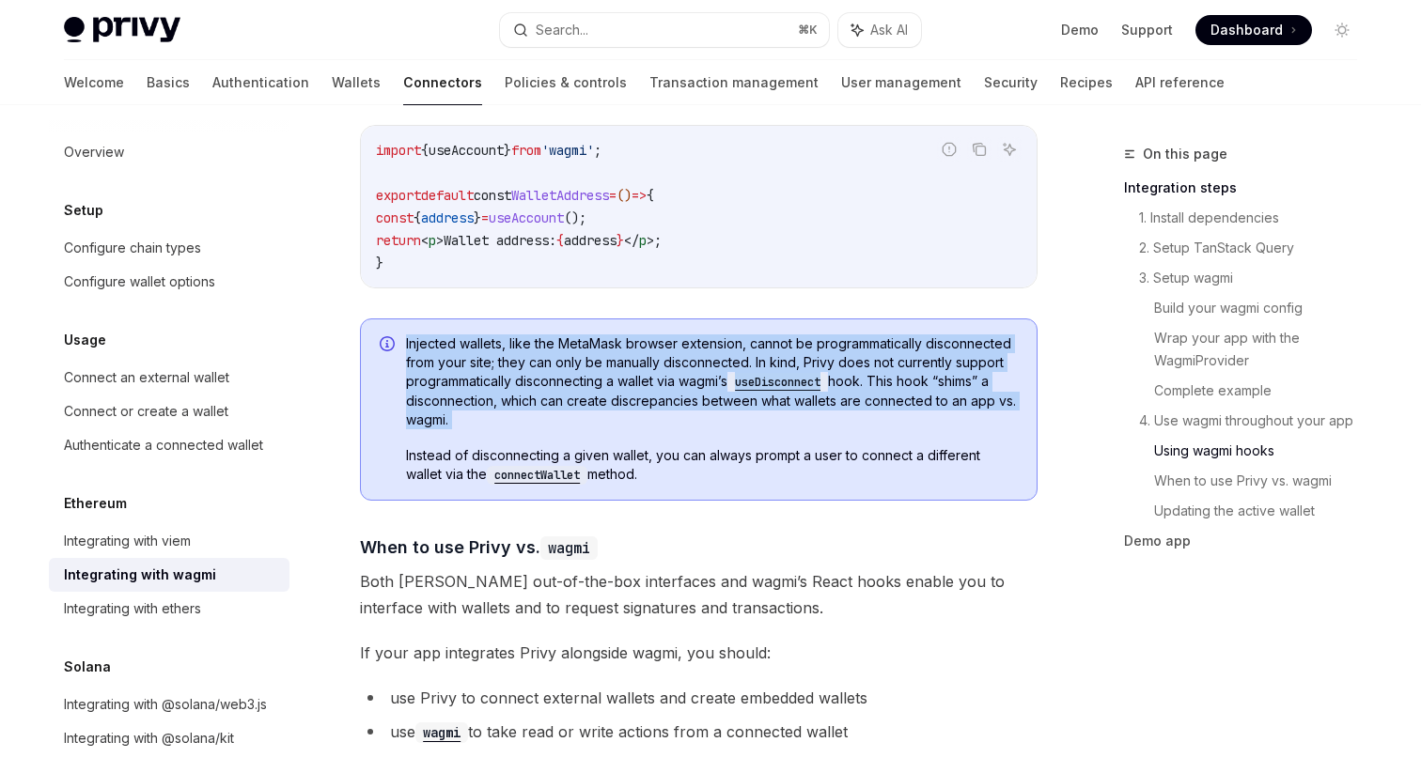
click at [627, 370] on span "Injected wallets, like the MetaMask browser extension, cannot be programmatical…" at bounding box center [712, 382] width 612 height 95
click at [643, 392] on span "Injected wallets, like the MetaMask browser extension, cannot be programmatical…" at bounding box center [712, 382] width 612 height 95
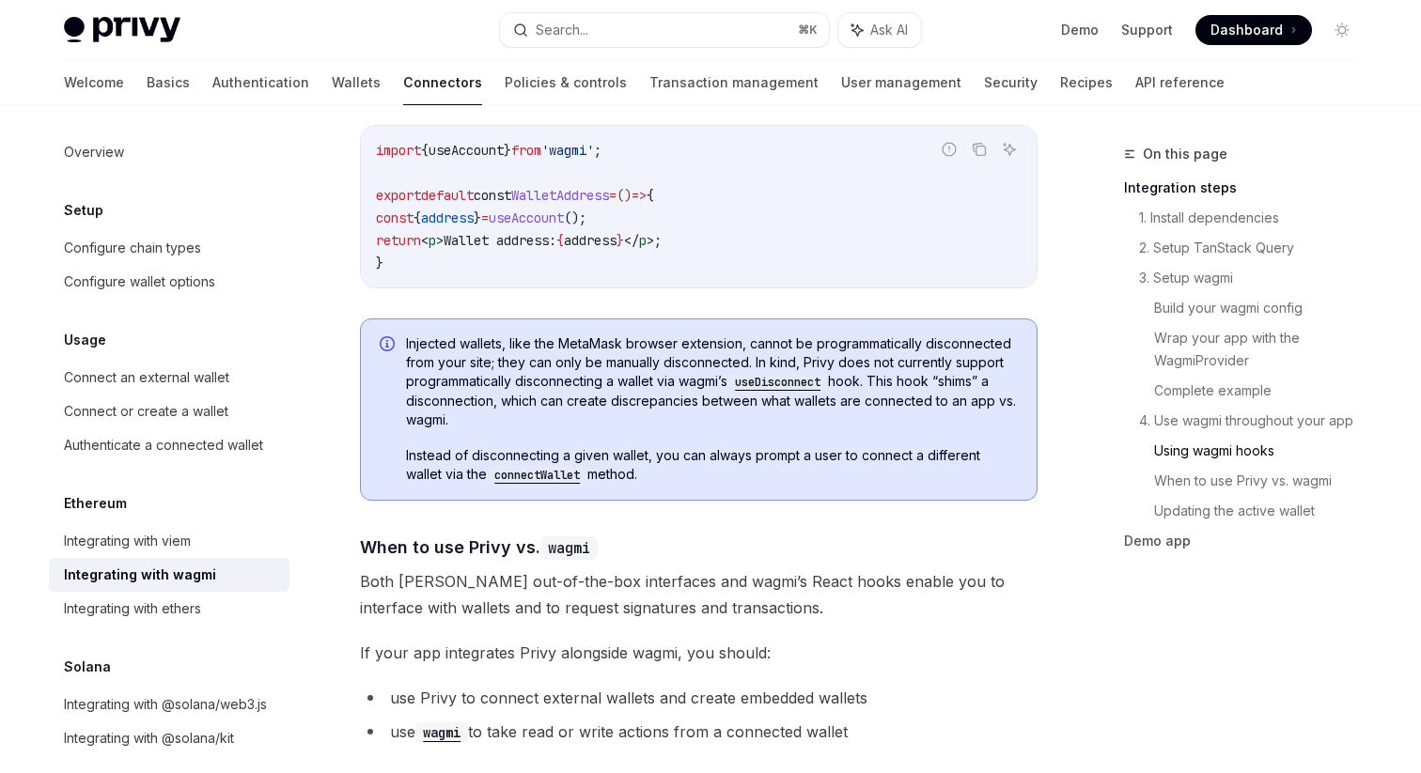
drag, startPoint x: 664, startPoint y: 460, endPoint x: 425, endPoint y: 452, distance: 238.8
click at [427, 453] on span "Instead of disconnecting a given wallet, you can always prompt a user to connec…" at bounding box center [712, 465] width 612 height 39
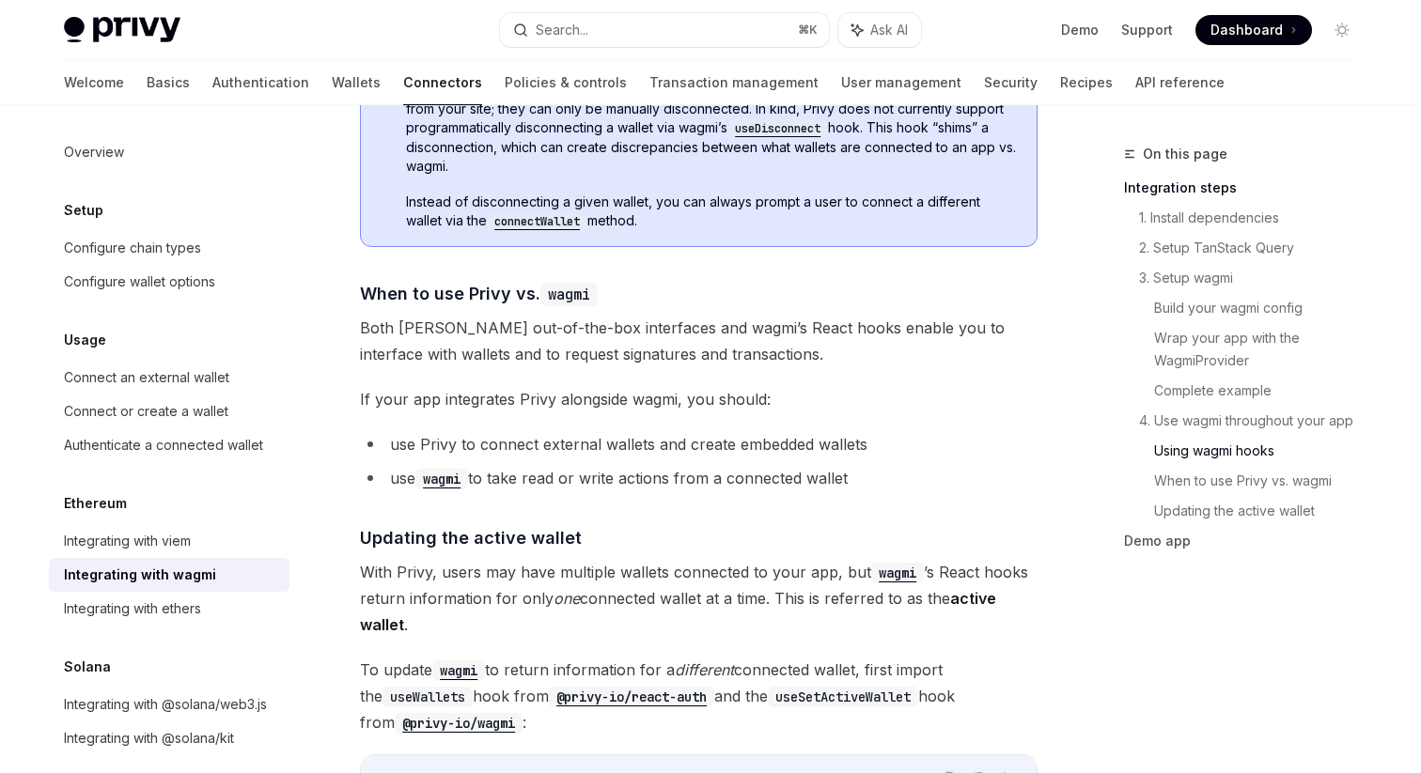
scroll to position [4480, 0]
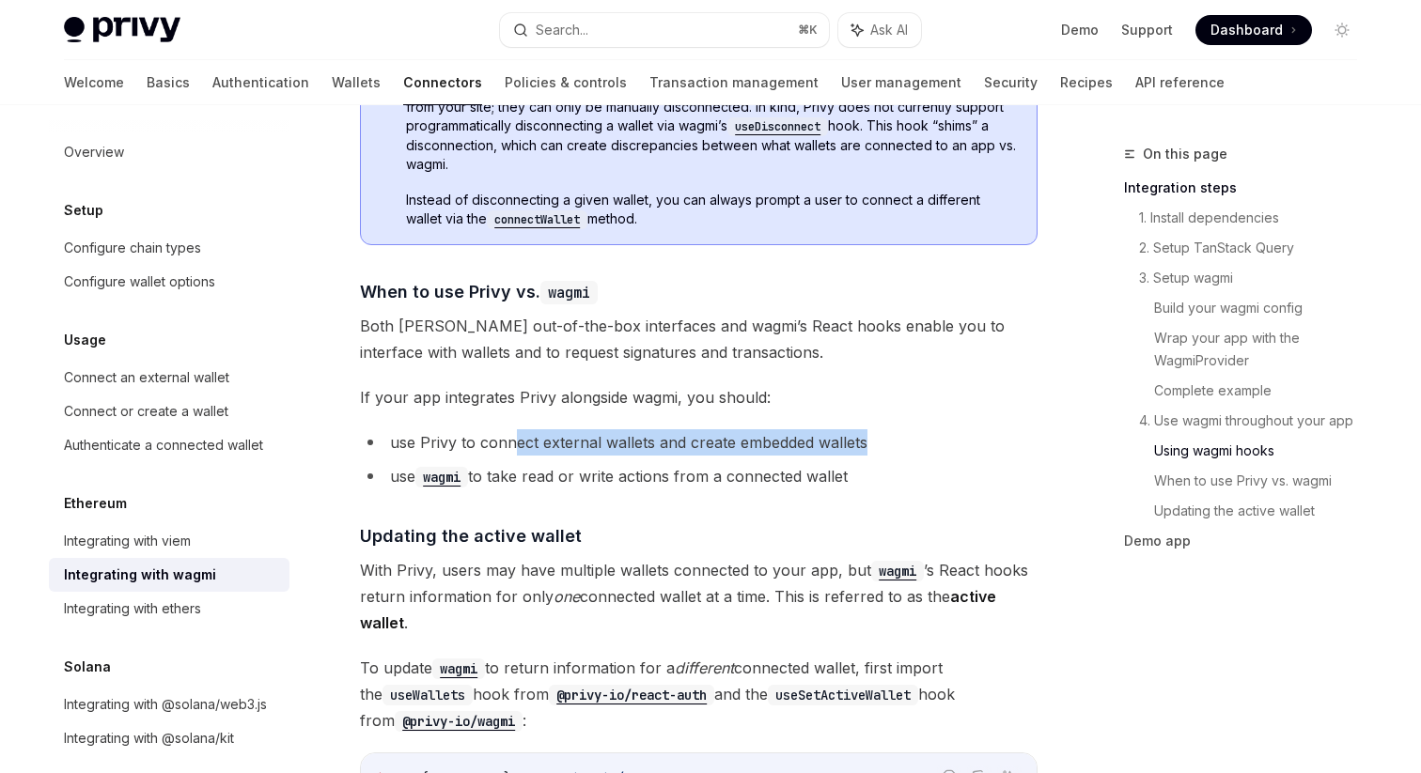
drag, startPoint x: 514, startPoint y: 429, endPoint x: 867, endPoint y: 429, distance: 352.4
click at [867, 430] on li "use Privy to connect external wallets and create embedded wallets" at bounding box center [699, 443] width 678 height 26
click at [717, 463] on li "use wagmi to take read or write actions from a connected wallet" at bounding box center [699, 476] width 678 height 26
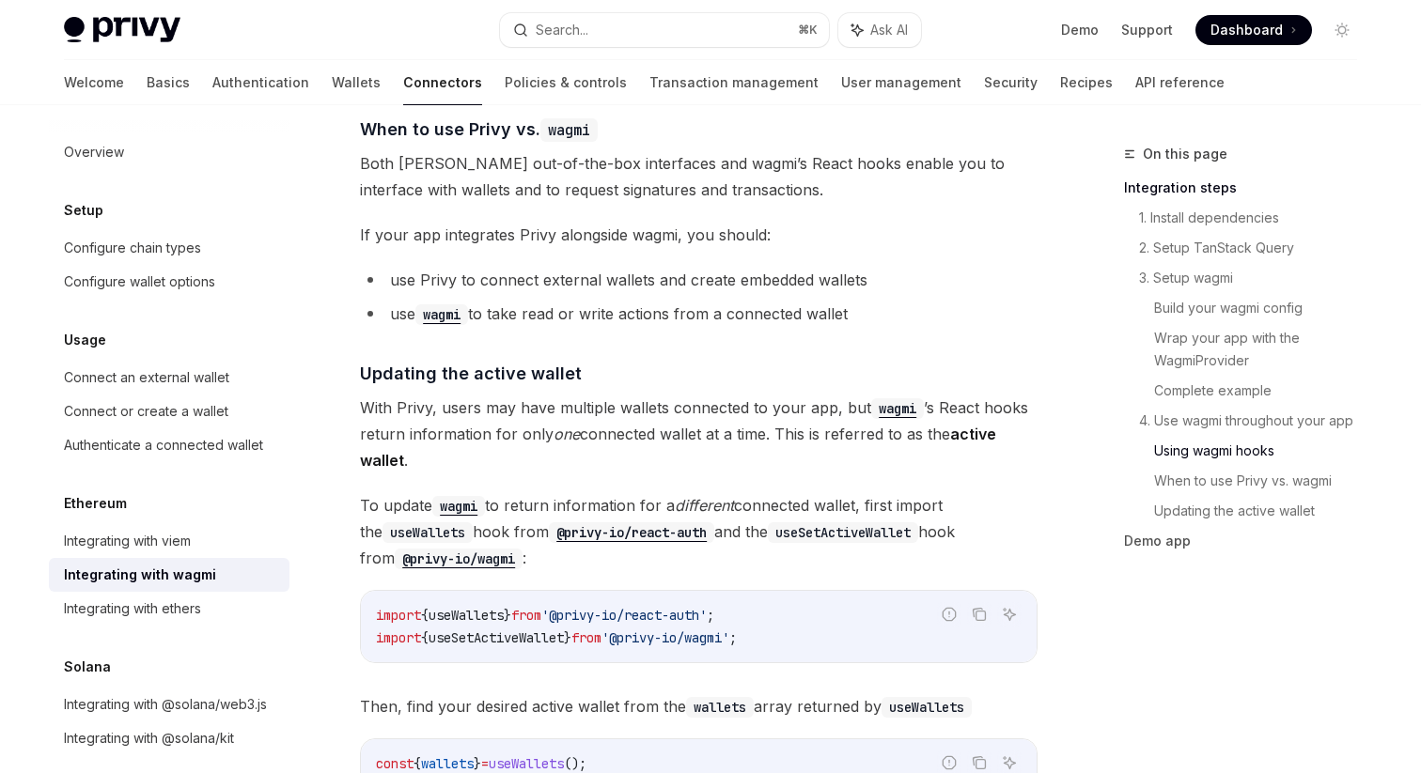
scroll to position [4618, 0]
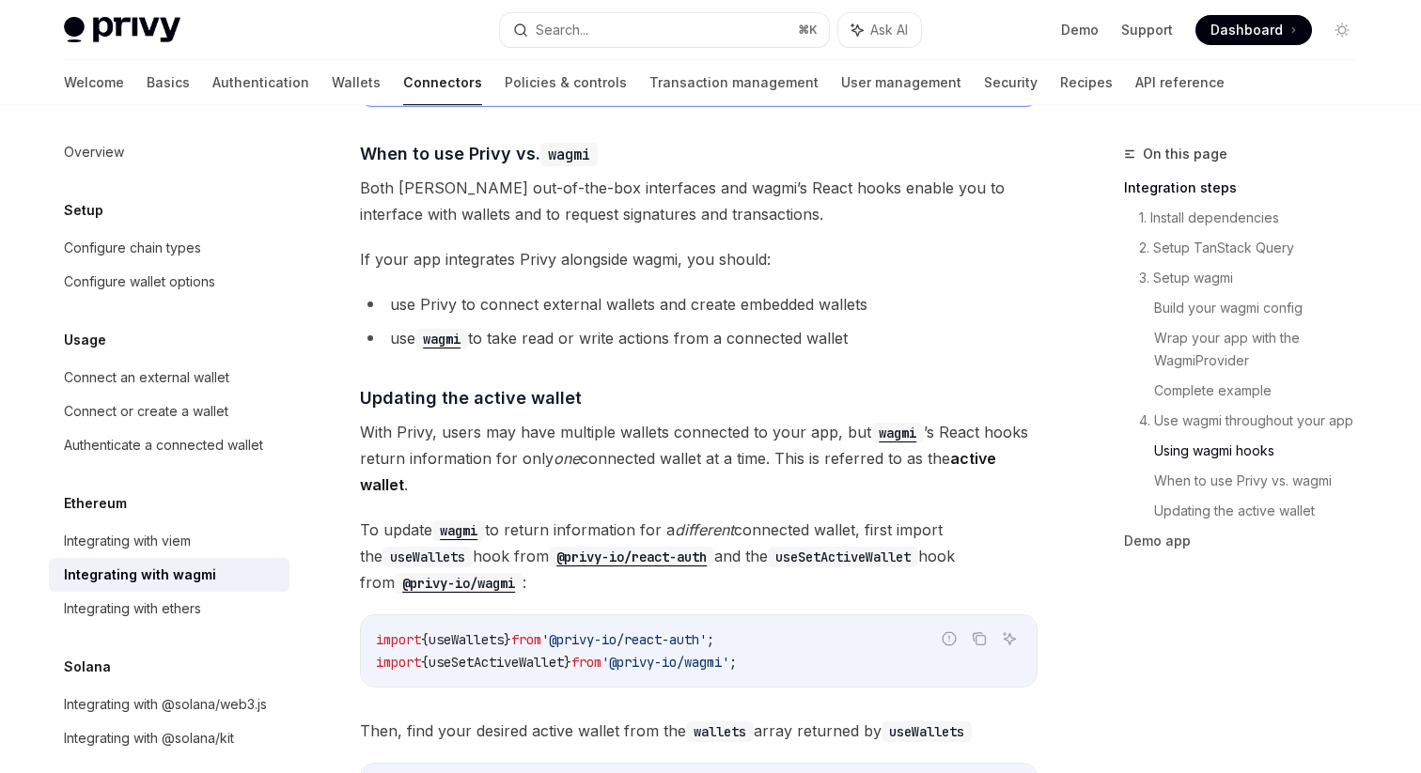
click at [537, 294] on li "use Privy to connect external wallets and create embedded wallets" at bounding box center [699, 304] width 678 height 26
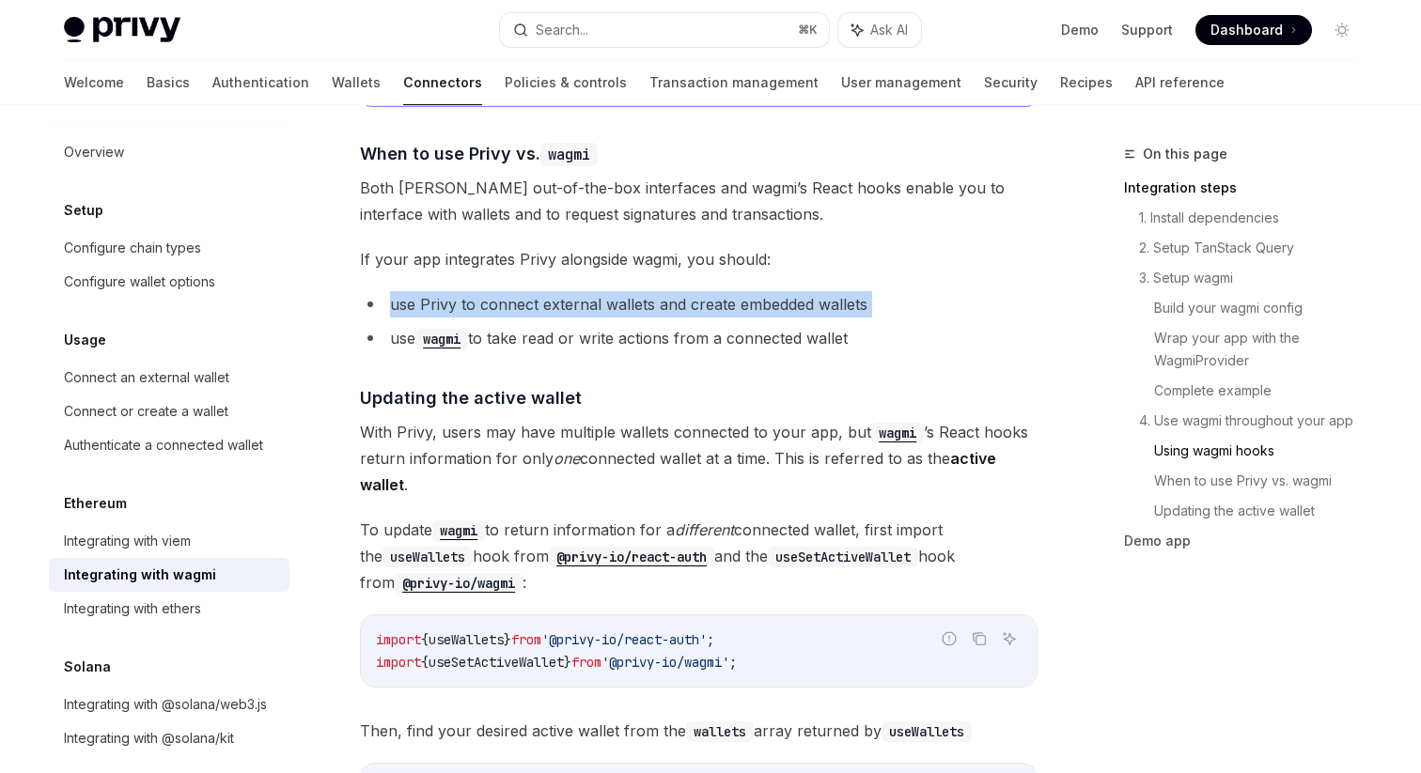
click at [543, 325] on li "use wagmi to take read or write actions from a connected wallet" at bounding box center [699, 338] width 678 height 26
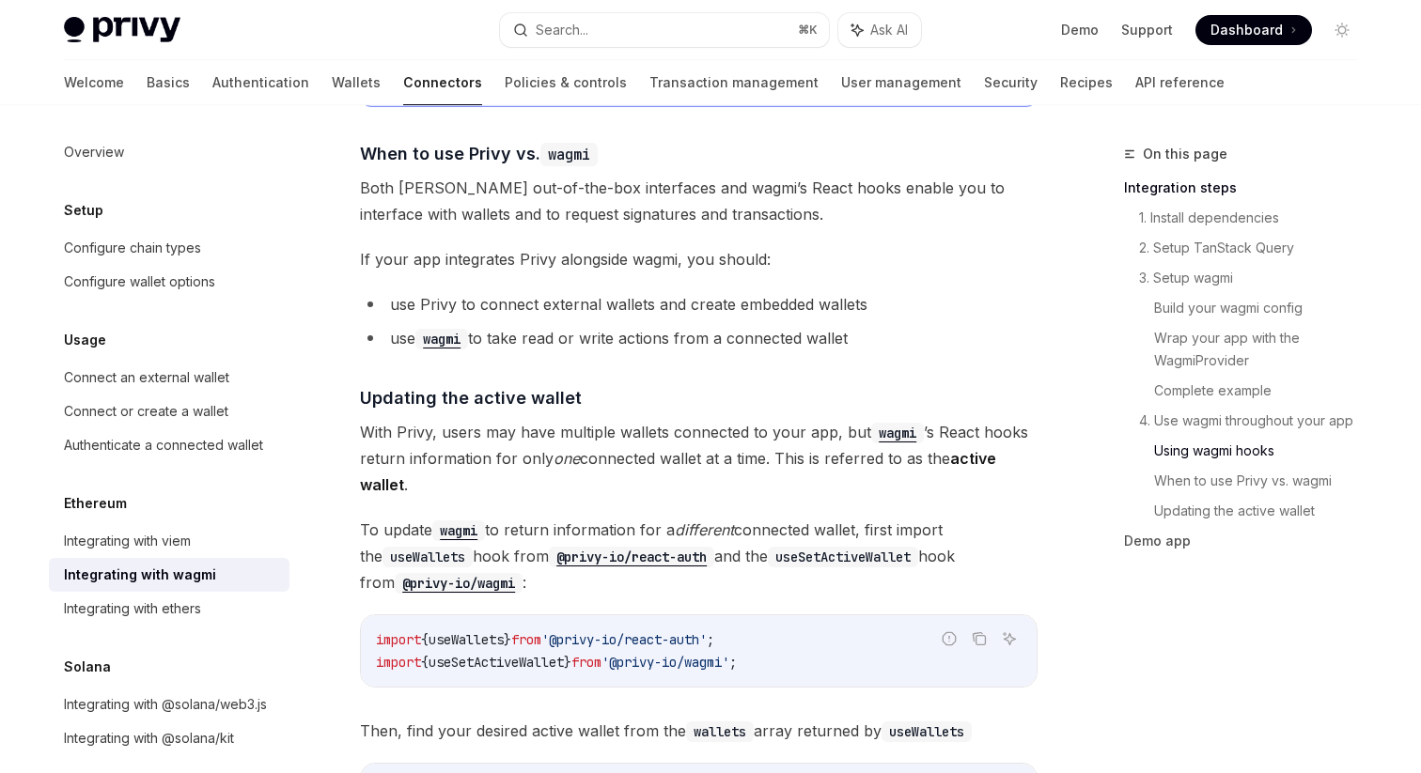
click at [543, 325] on li "use wagmi to take read or write actions from a connected wallet" at bounding box center [699, 338] width 678 height 26
click at [701, 297] on li "use Privy to connect external wallets and create embedded wallets" at bounding box center [699, 304] width 678 height 26
drag, startPoint x: 432, startPoint y: 242, endPoint x: 914, endPoint y: 334, distance: 490.9
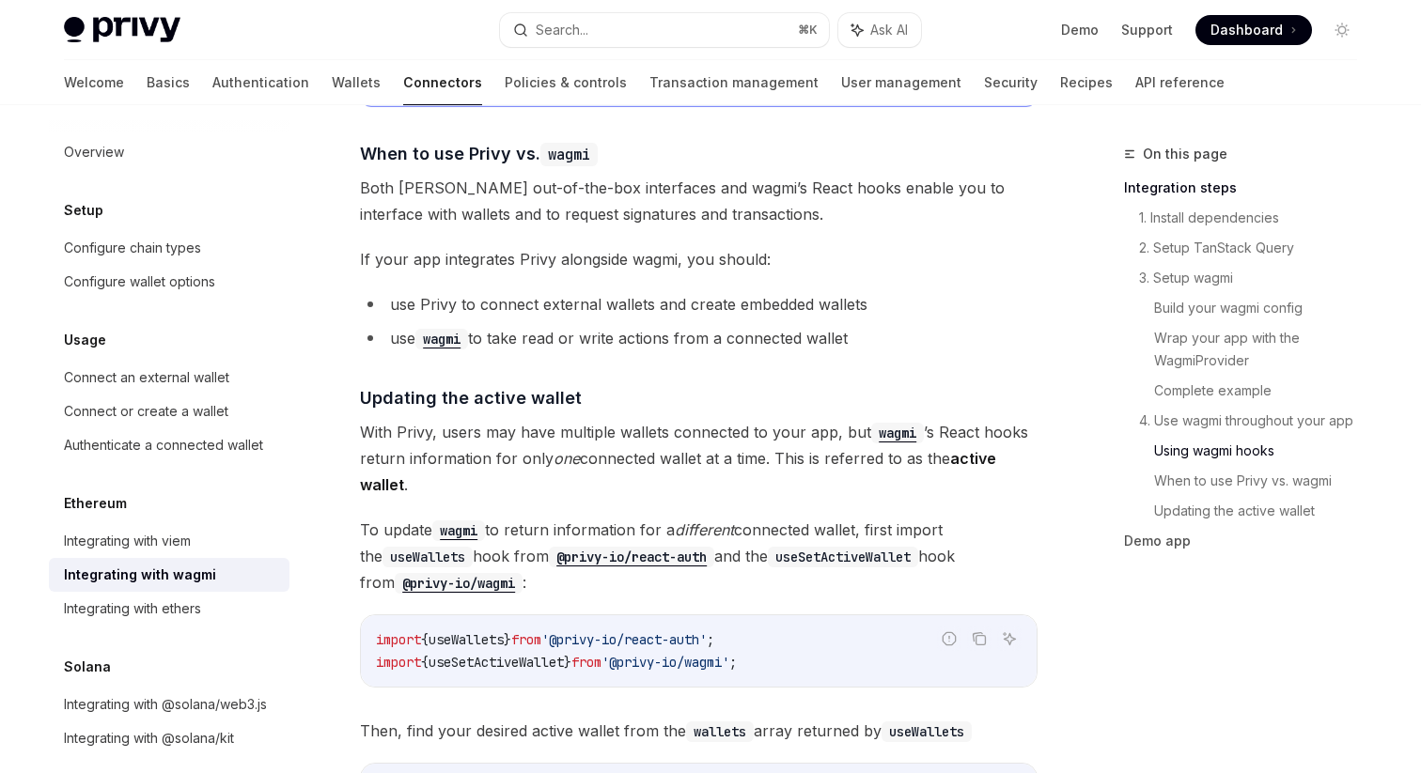
click at [372, 180] on span "Both [PERSON_NAME] out-of-the-box interfaces and wagmi’s React hooks enable you…" at bounding box center [699, 201] width 678 height 53
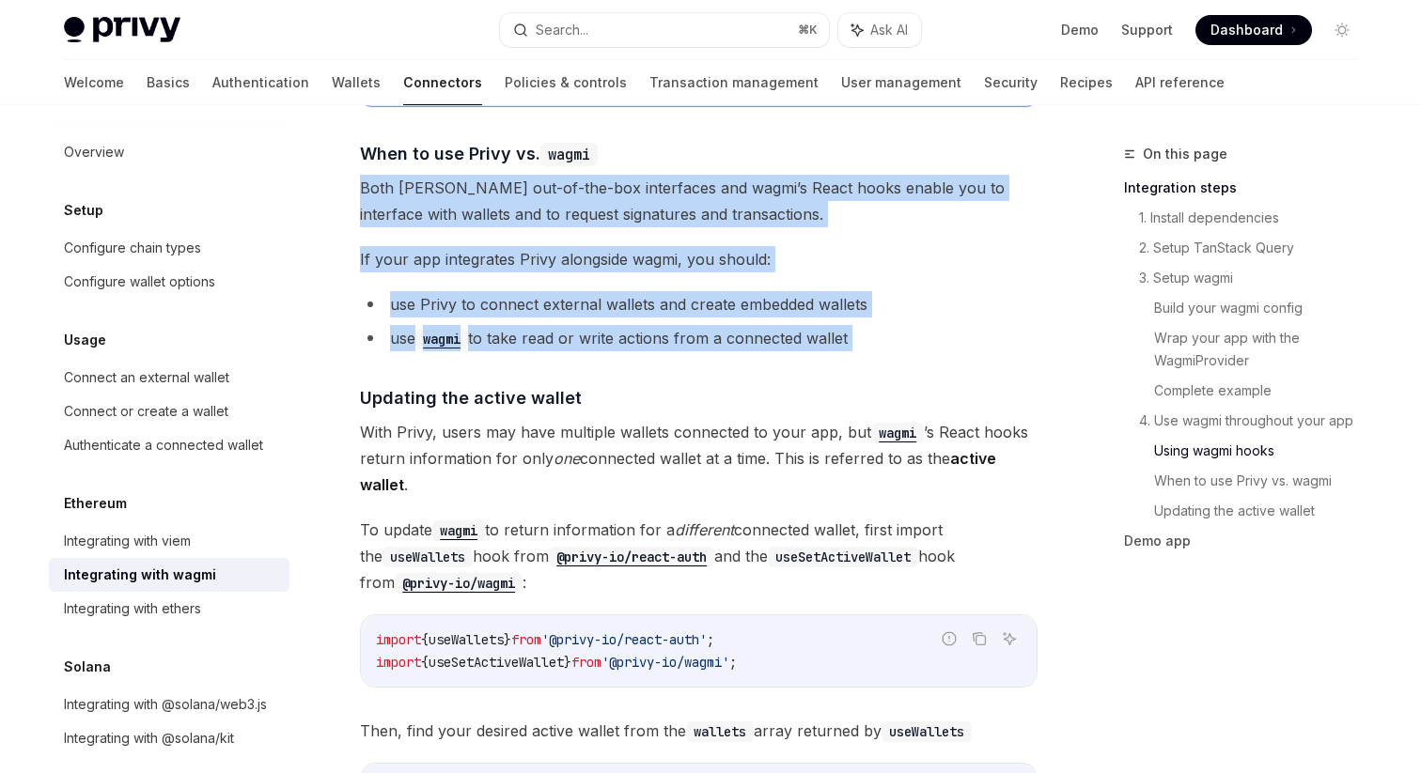
drag, startPoint x: 360, startPoint y: 167, endPoint x: 857, endPoint y: 353, distance: 530.9
type textarea "*"
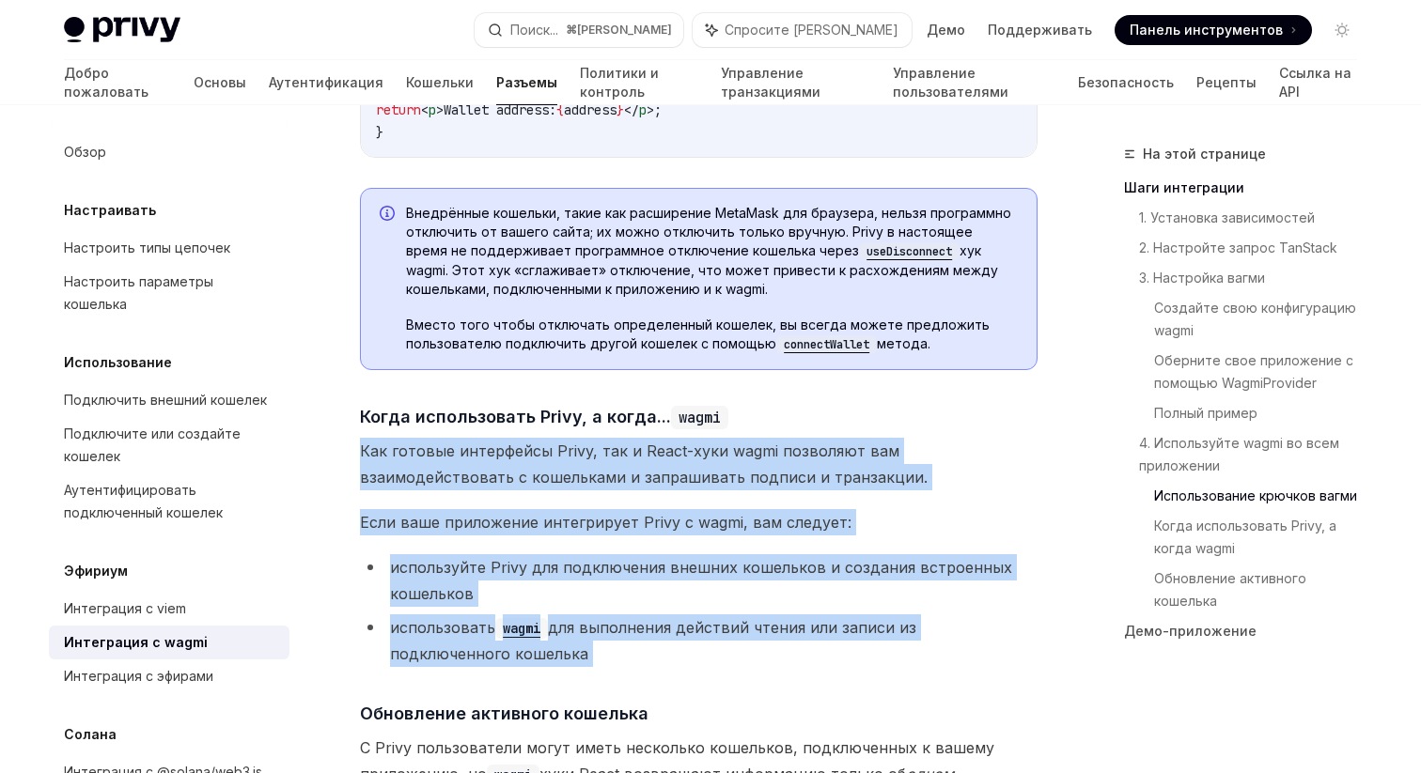
click at [661, 513] on font "Если ваше приложение интегрирует Privy с wagmi, вам следует:" at bounding box center [606, 522] width 492 height 19
drag, startPoint x: 469, startPoint y: 588, endPoint x: 351, endPoint y: 371, distance: 246.8
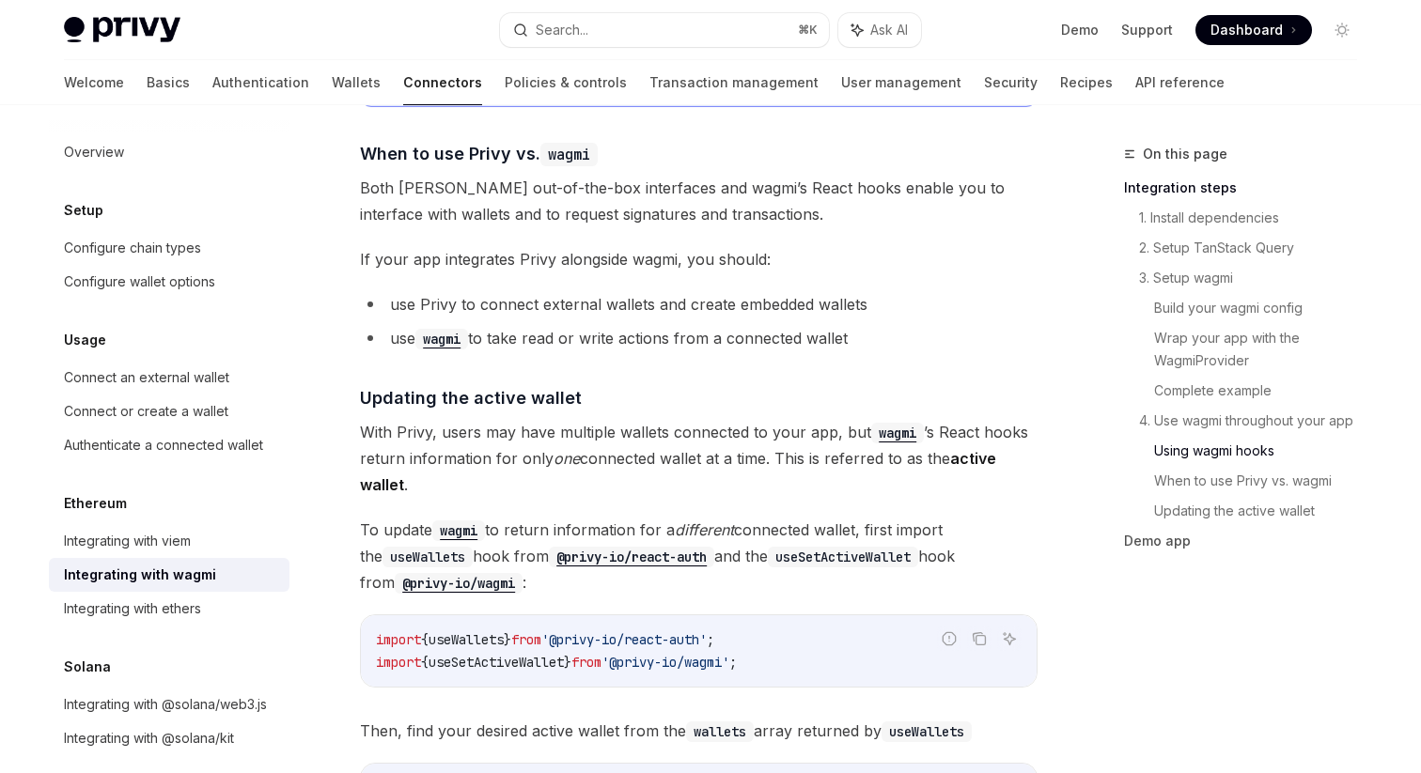
click at [539, 459] on span "With Privy, users may have multiple wallets connected to your app, but wagmi ’s…" at bounding box center [699, 458] width 678 height 79
drag, startPoint x: 865, startPoint y: 315, endPoint x: 367, endPoint y: 134, distance: 528.9
copy div "When to use Privy vs. wagmi Both Privy’s out-of-the-box interfaces and wagmi’s …"
